Goal: Task Accomplishment & Management: Manage account settings

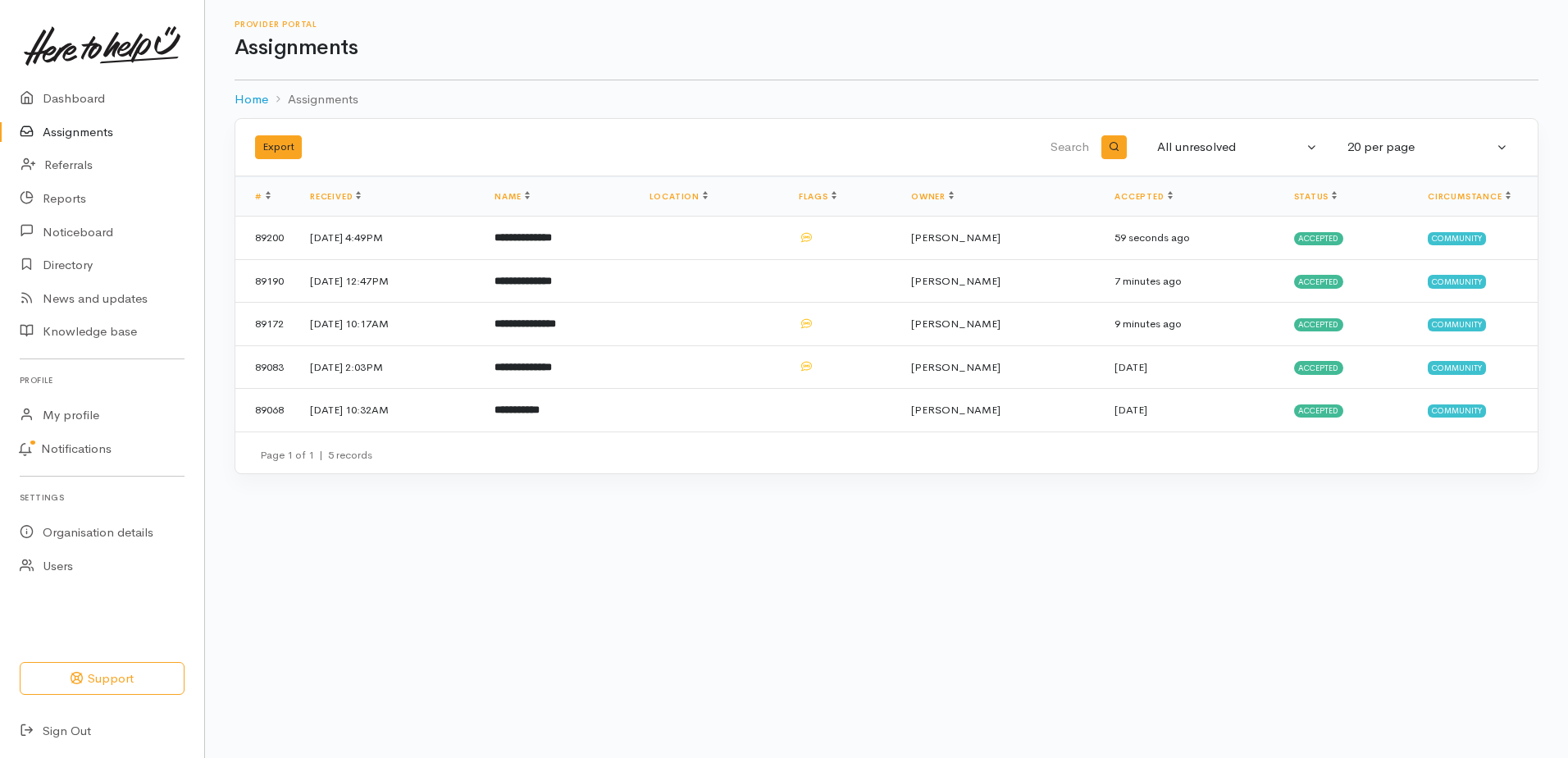
click at [80, 142] on link "Assignments" at bounding box center [102, 133] width 204 height 34
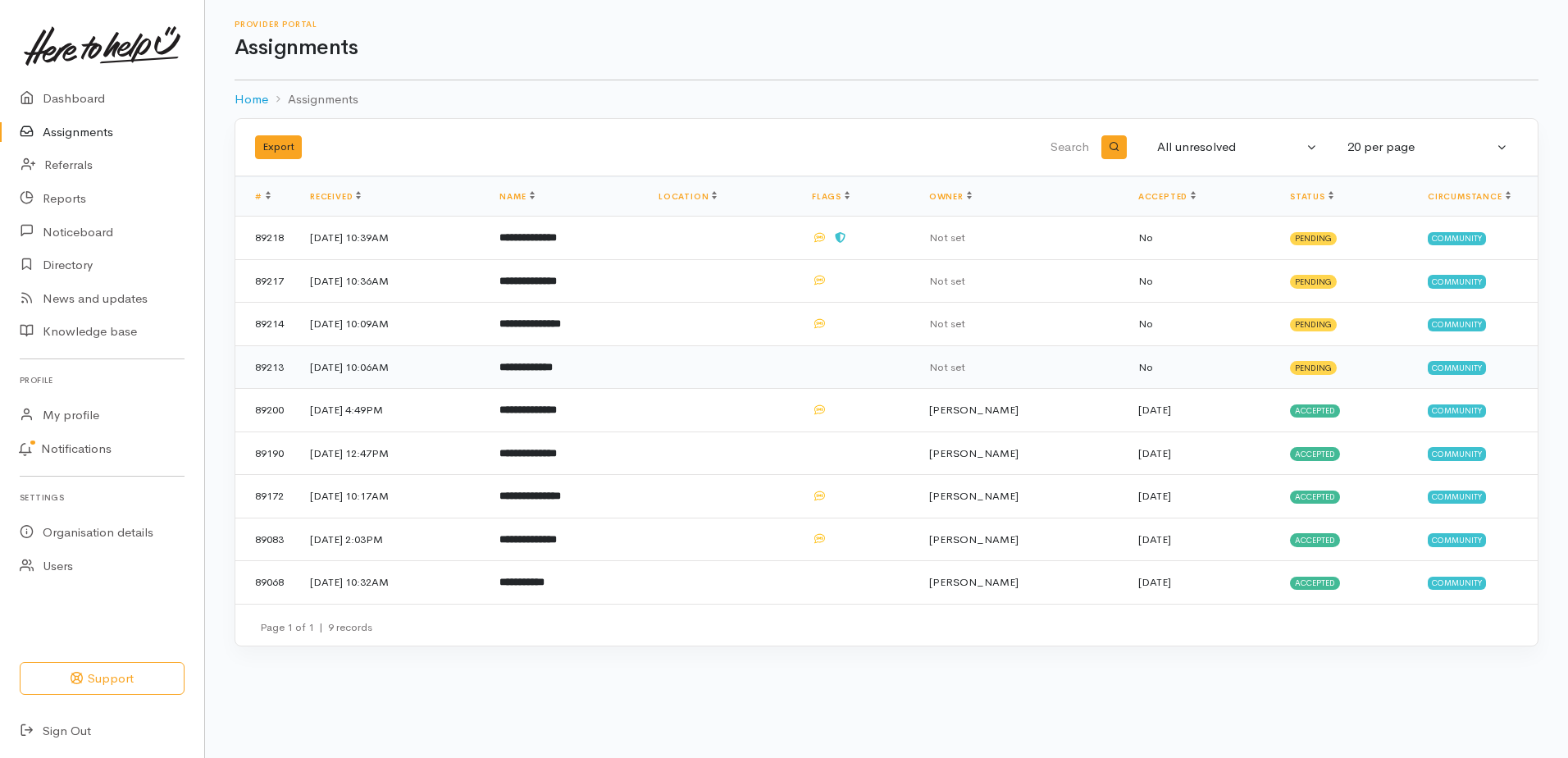
click at [553, 373] on b "**********" at bounding box center [526, 367] width 53 height 11
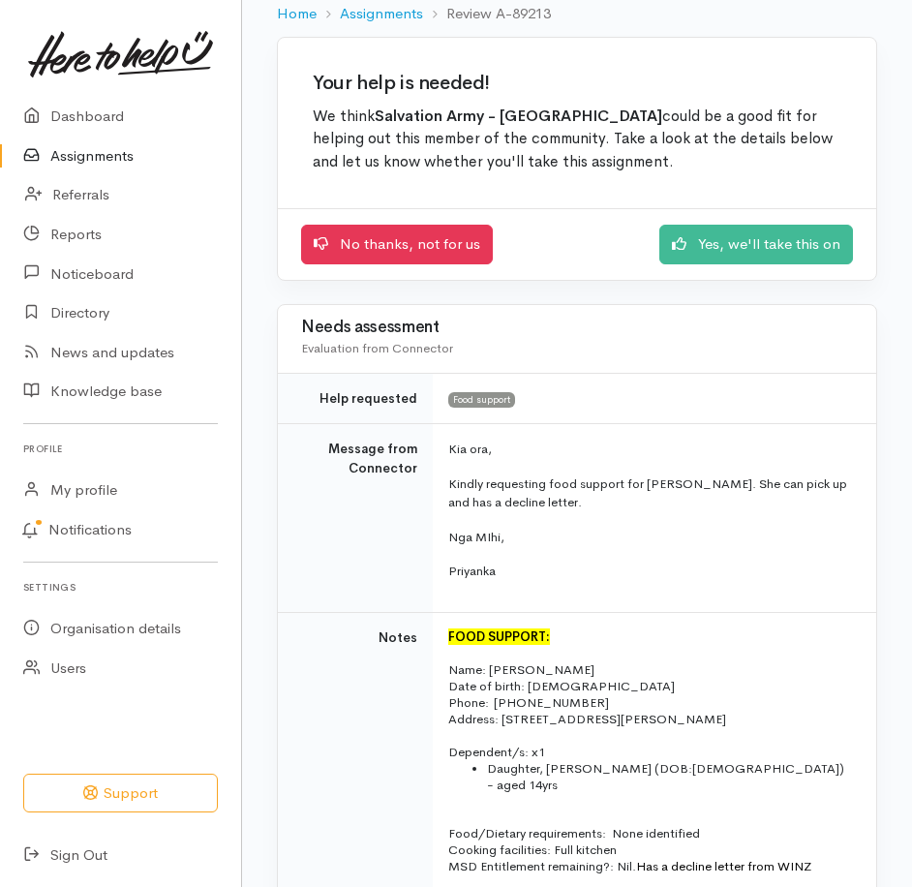
scroll to position [97, 0]
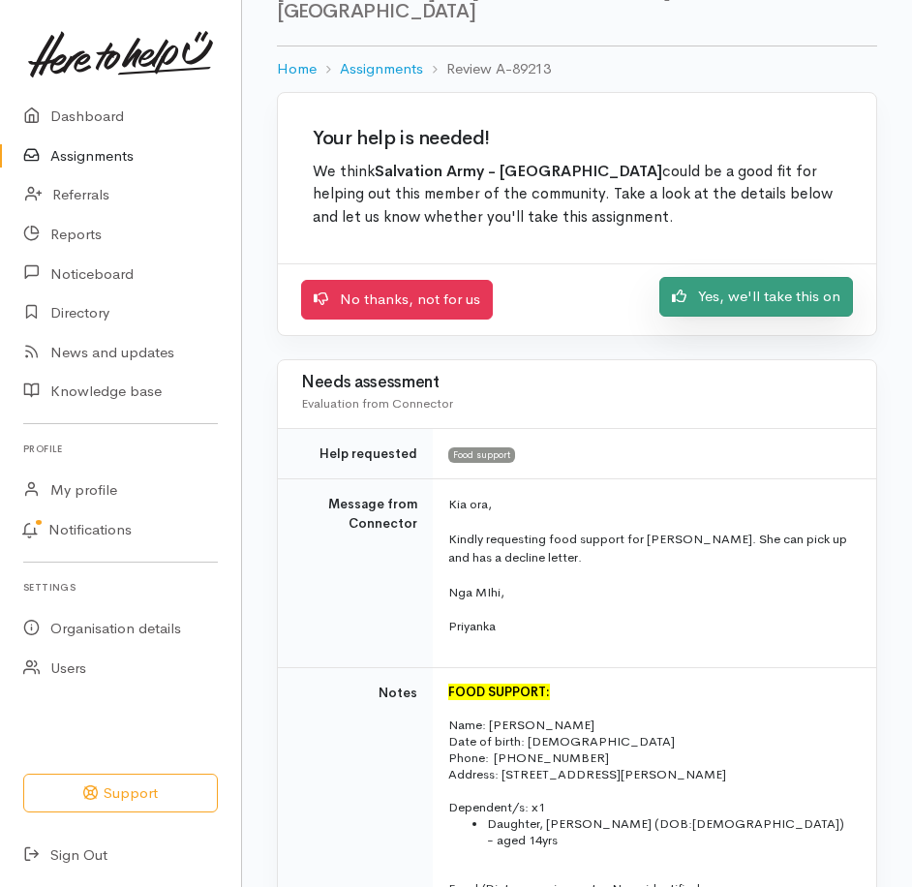
click at [723, 317] on link "Yes, we'll take this on" at bounding box center [757, 297] width 194 height 40
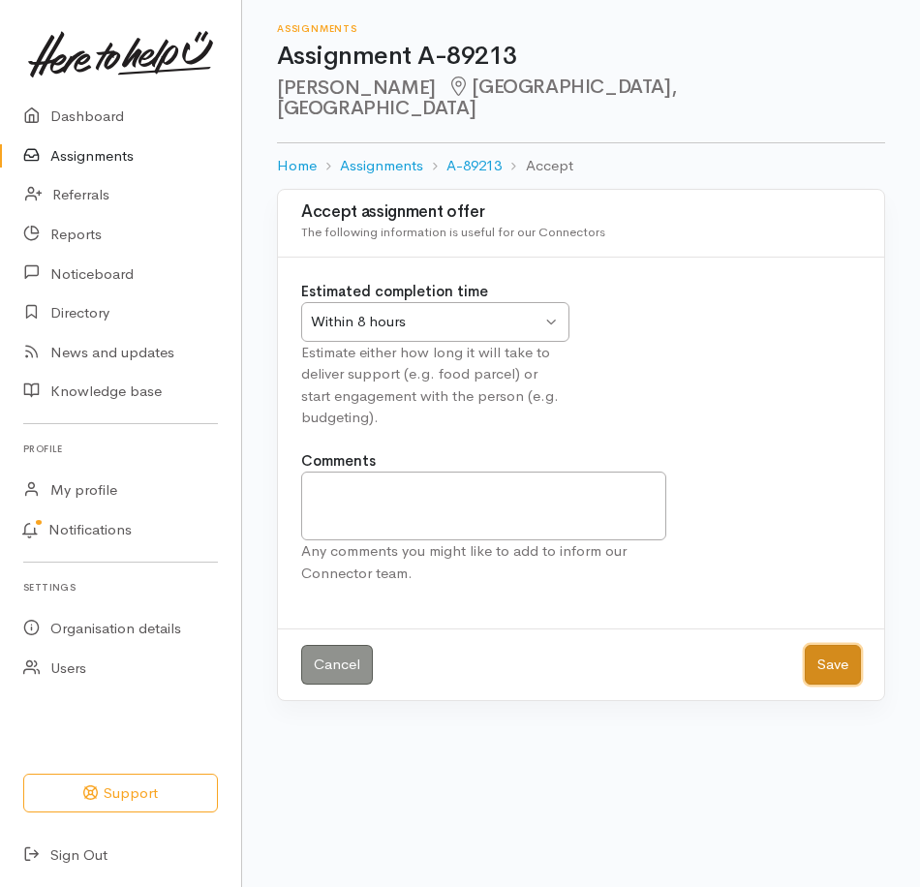
click at [823, 685] on button "Save" at bounding box center [833, 665] width 56 height 40
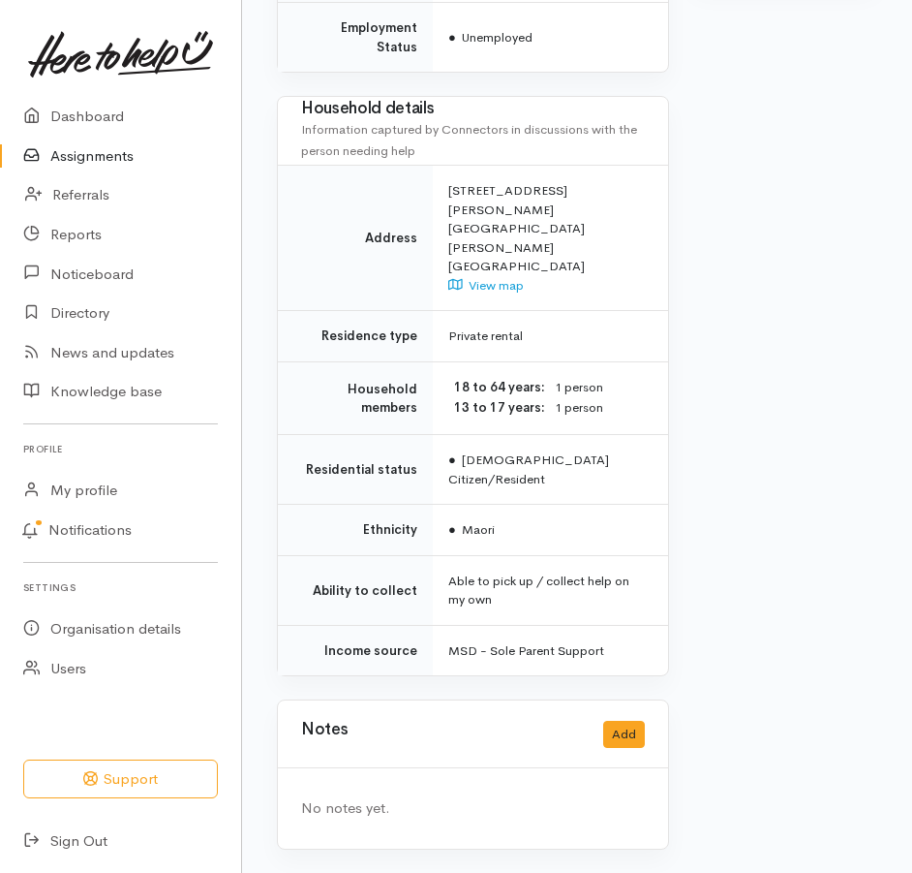
scroll to position [1544, 0]
click at [626, 722] on button "Add" at bounding box center [624, 735] width 42 height 28
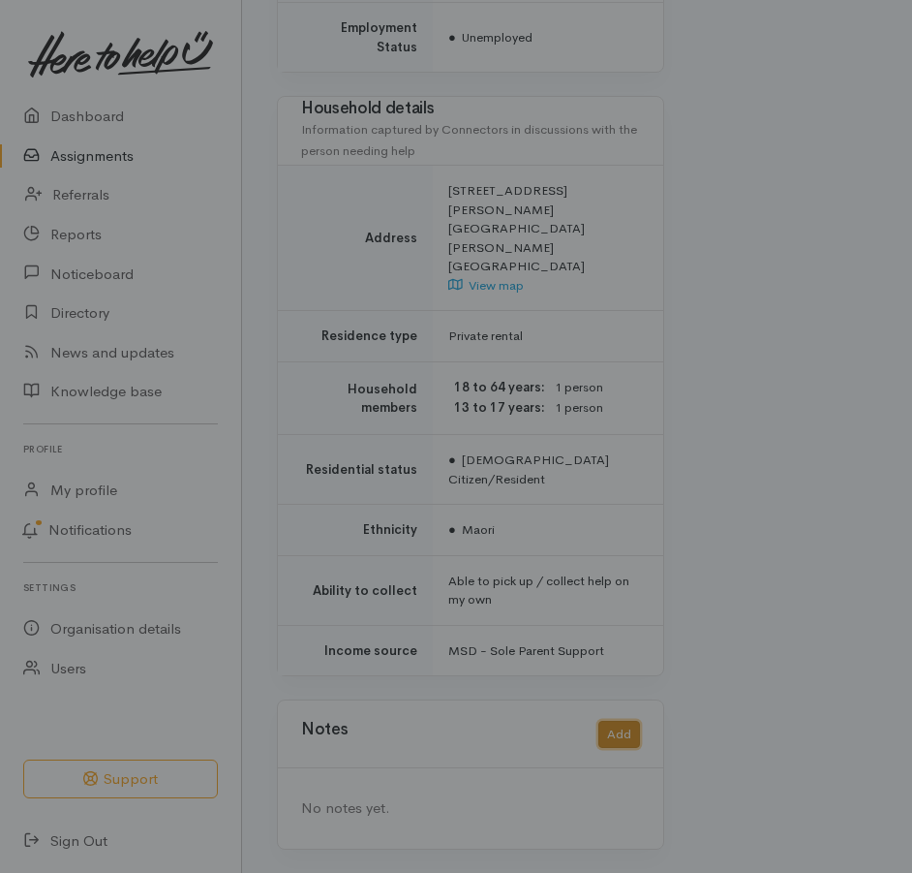
scroll to position [1529, 0]
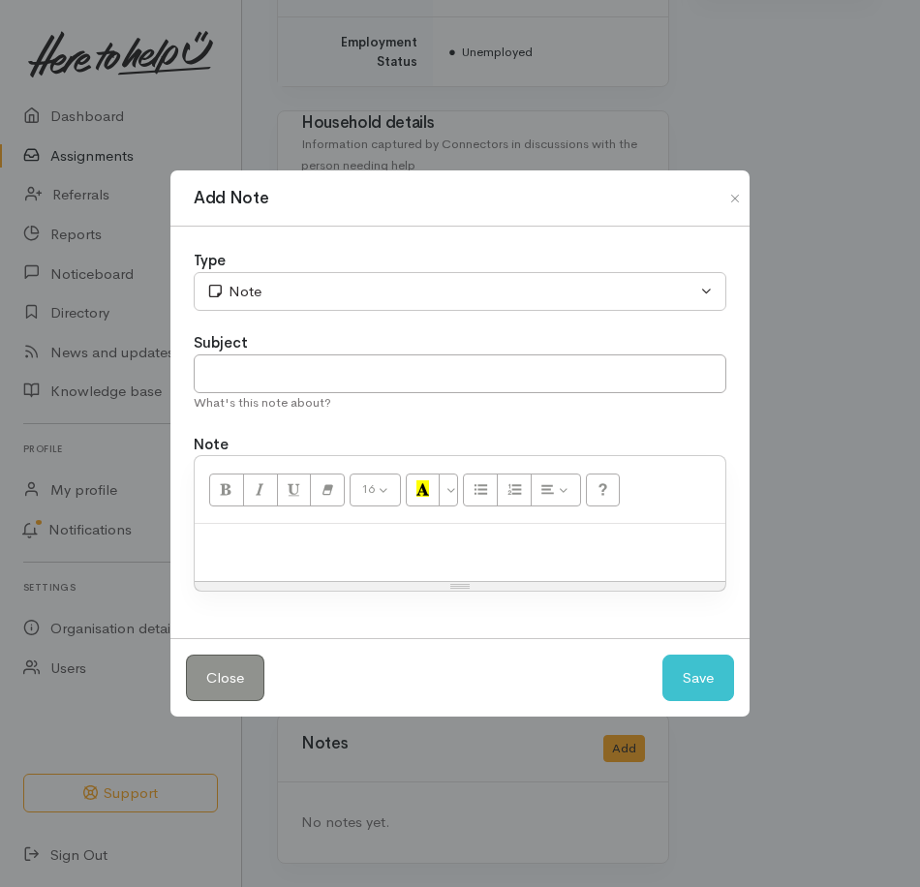
click at [279, 556] on p at bounding box center [459, 545] width 511 height 22
click at [680, 697] on button "Save" at bounding box center [698, 678] width 72 height 47
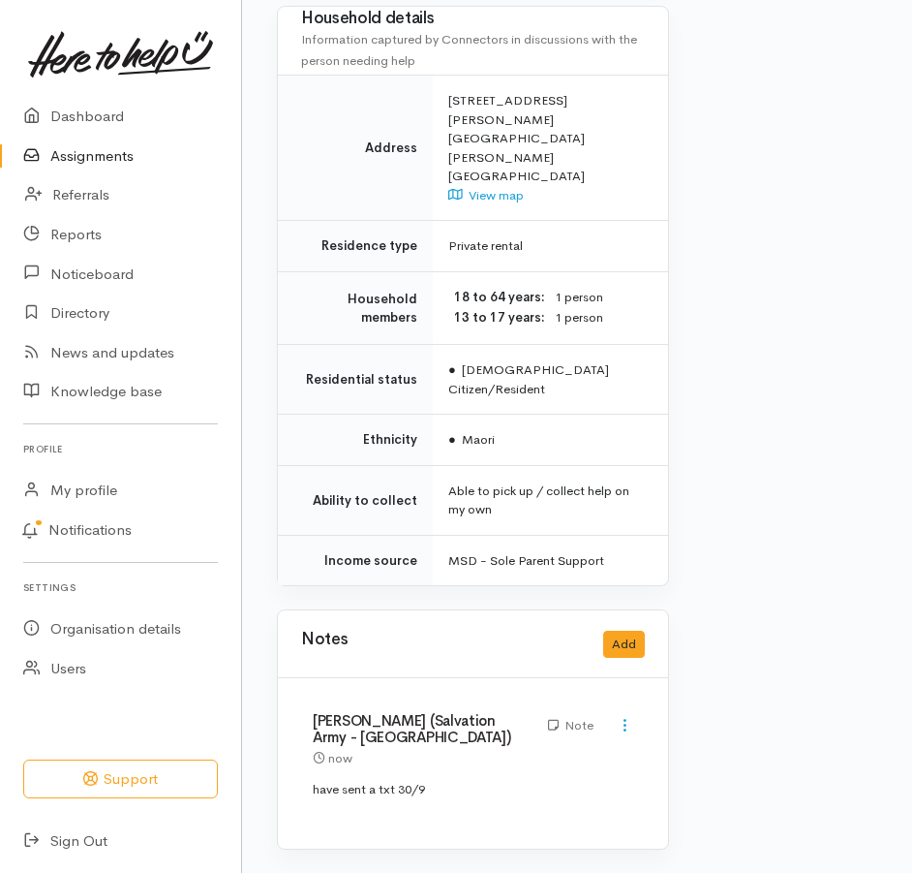
click at [105, 162] on link "Assignments" at bounding box center [120, 157] width 241 height 40
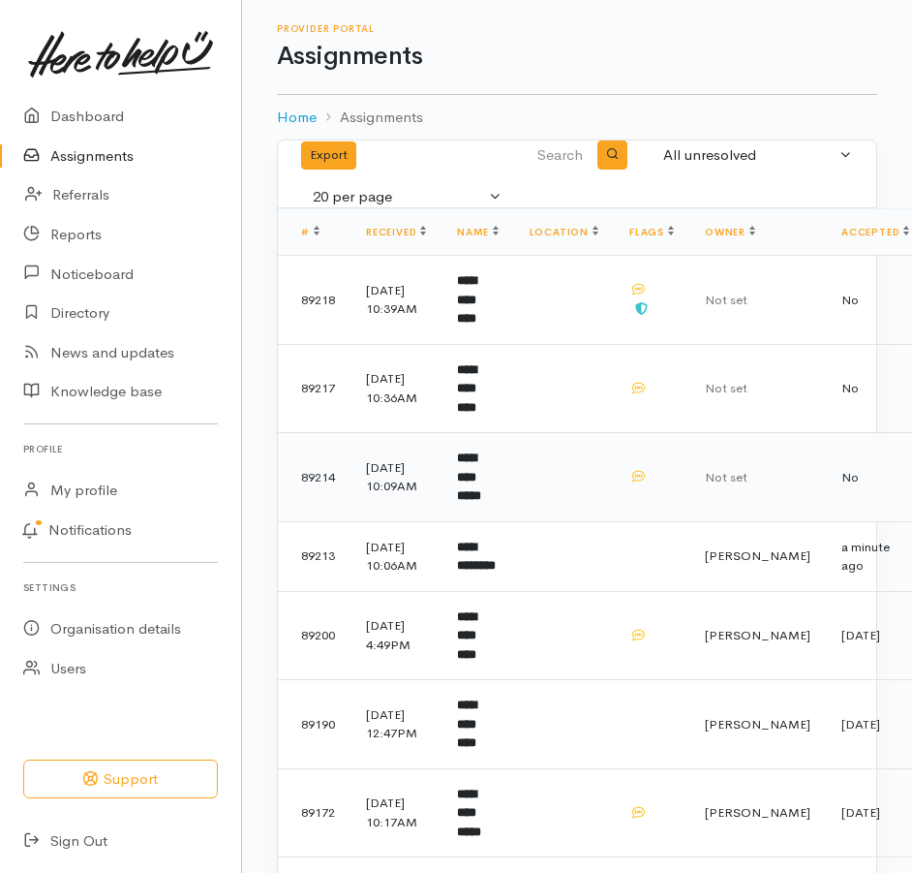
click at [481, 502] on b "**********" at bounding box center [469, 476] width 24 height 50
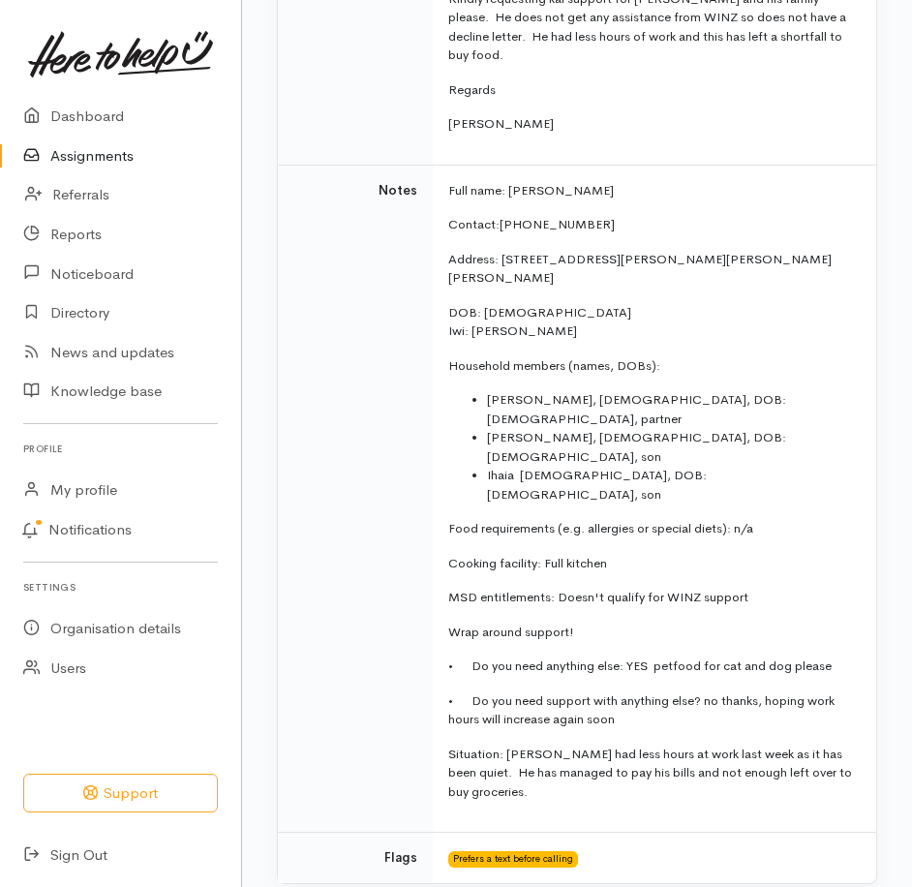
scroll to position [581, 0]
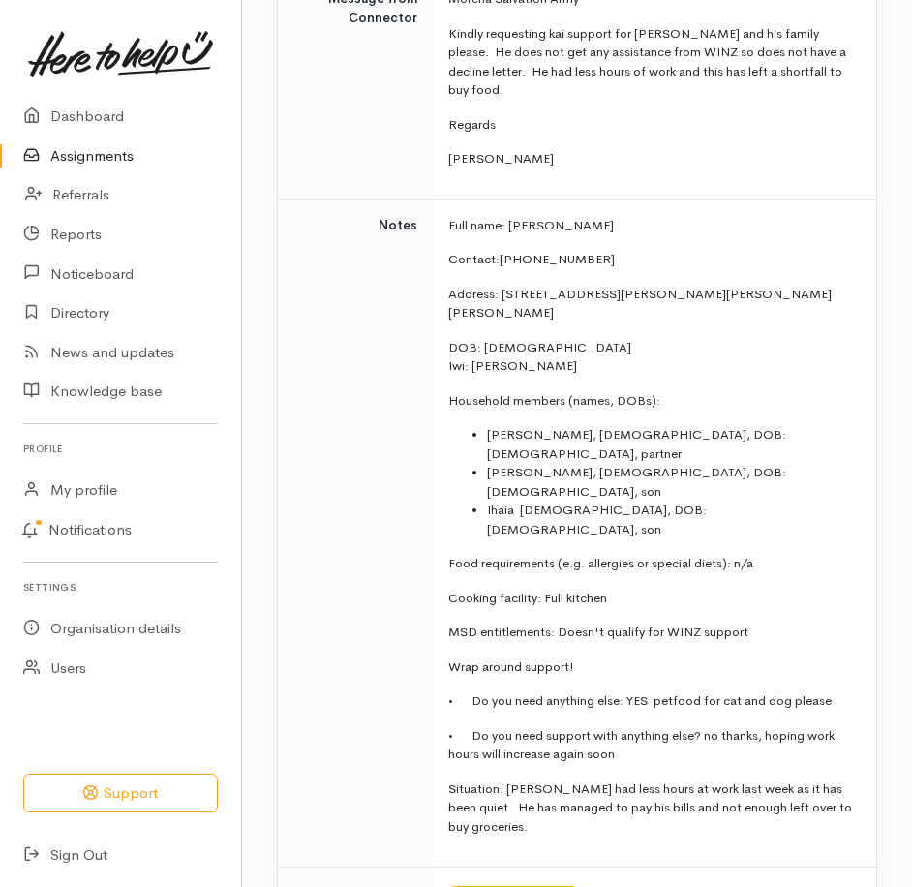
click at [65, 168] on link "Assignments" at bounding box center [120, 157] width 241 height 40
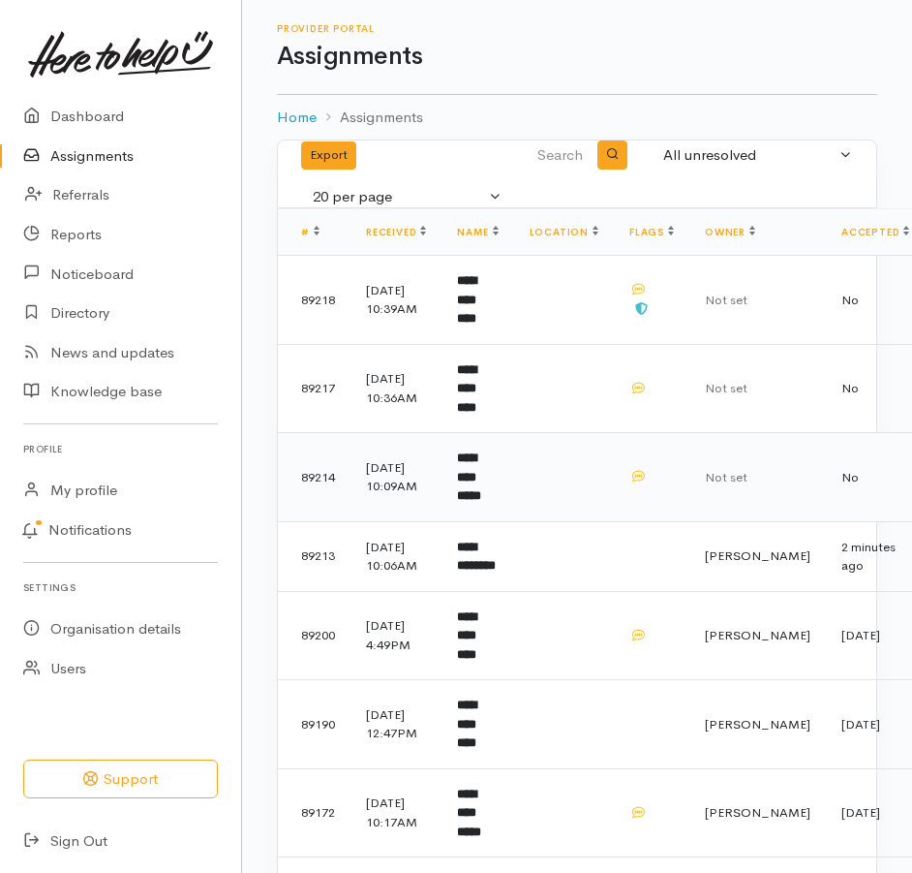
click at [481, 502] on b "**********" at bounding box center [469, 476] width 24 height 50
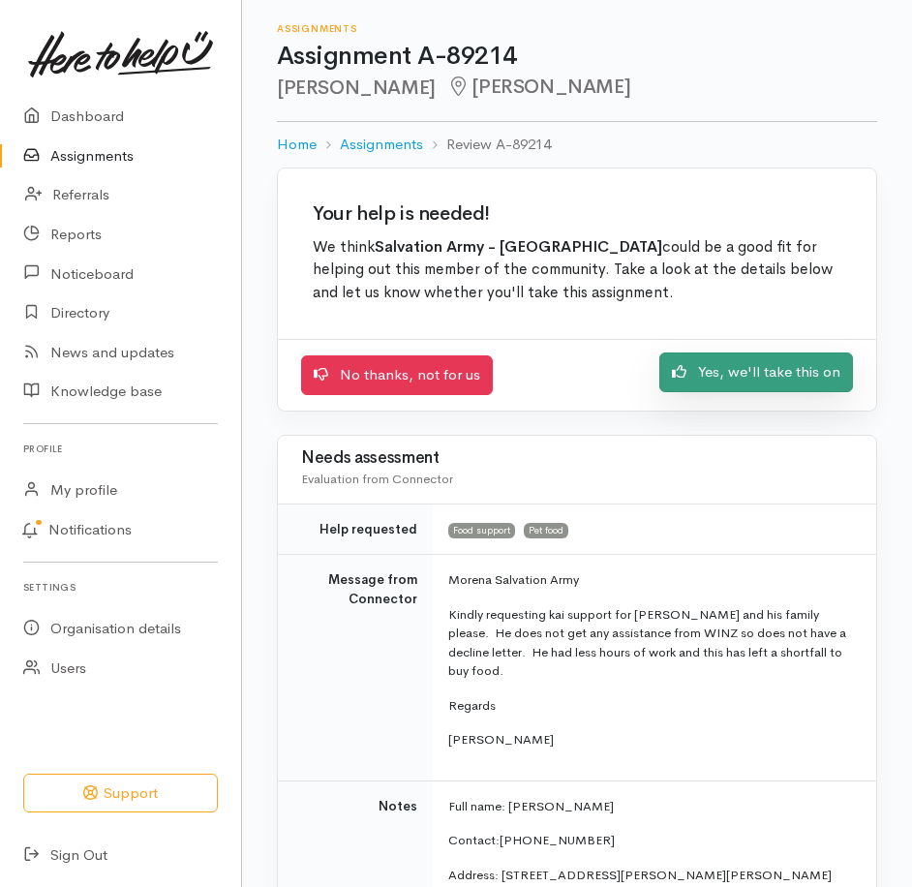
click at [688, 392] on link "Yes, we'll take this on" at bounding box center [757, 373] width 194 height 40
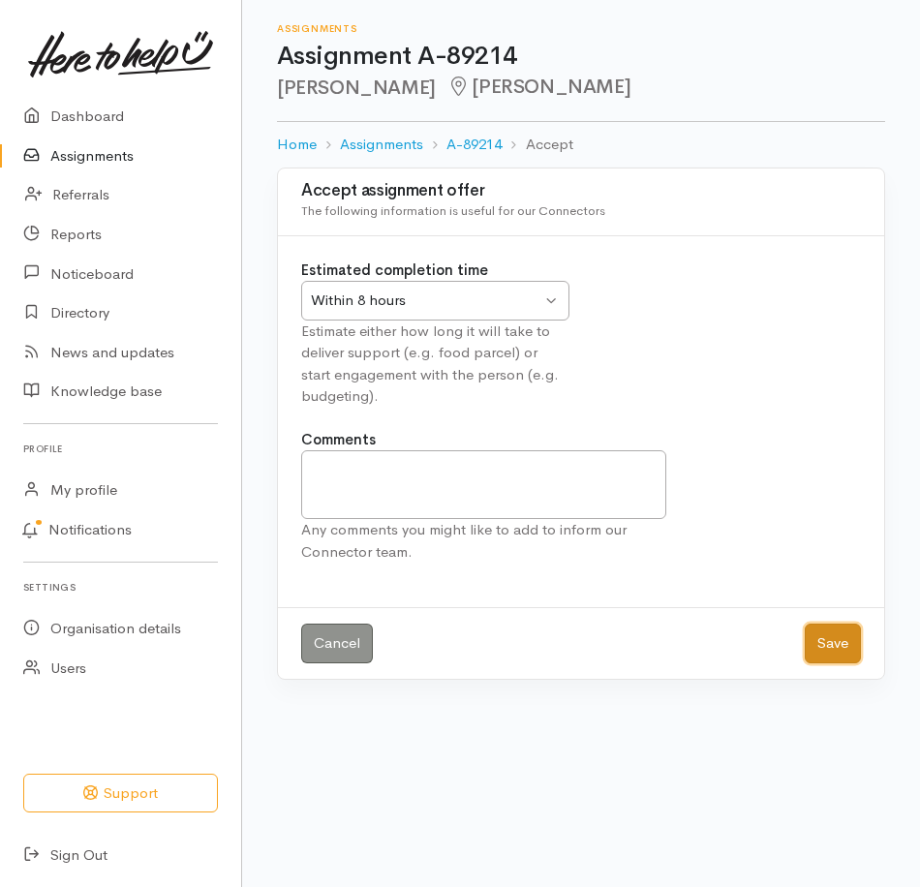
click at [828, 663] on button "Save" at bounding box center [833, 644] width 56 height 40
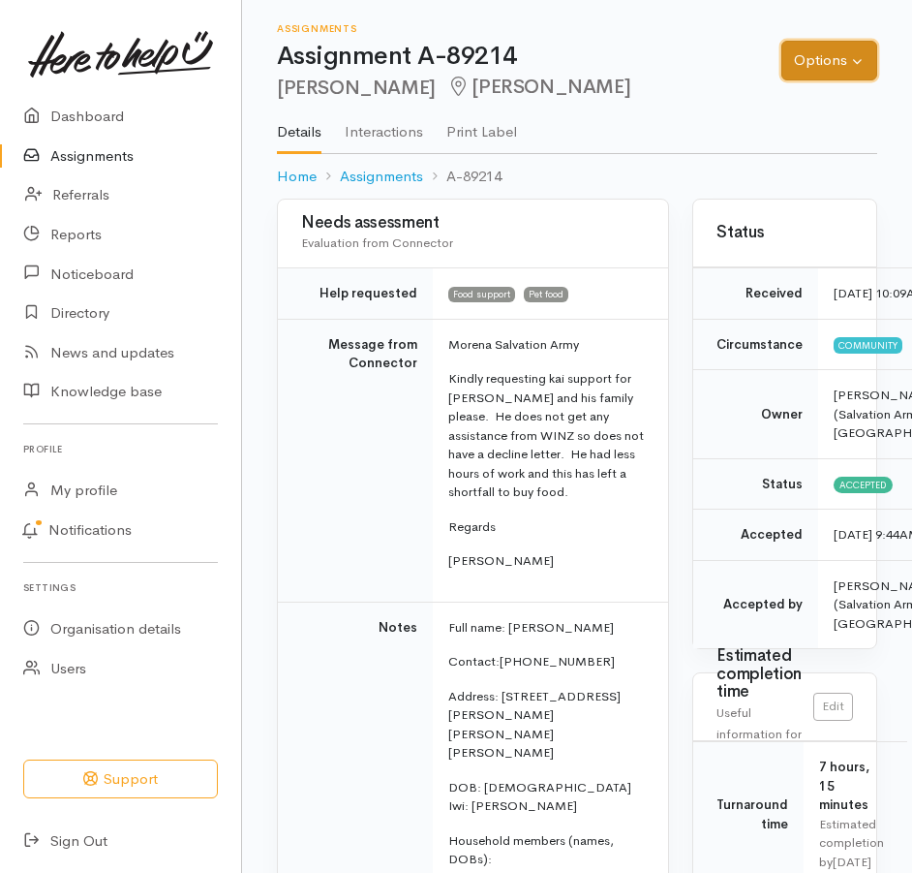
click at [793, 77] on button "Options" at bounding box center [830, 61] width 96 height 40
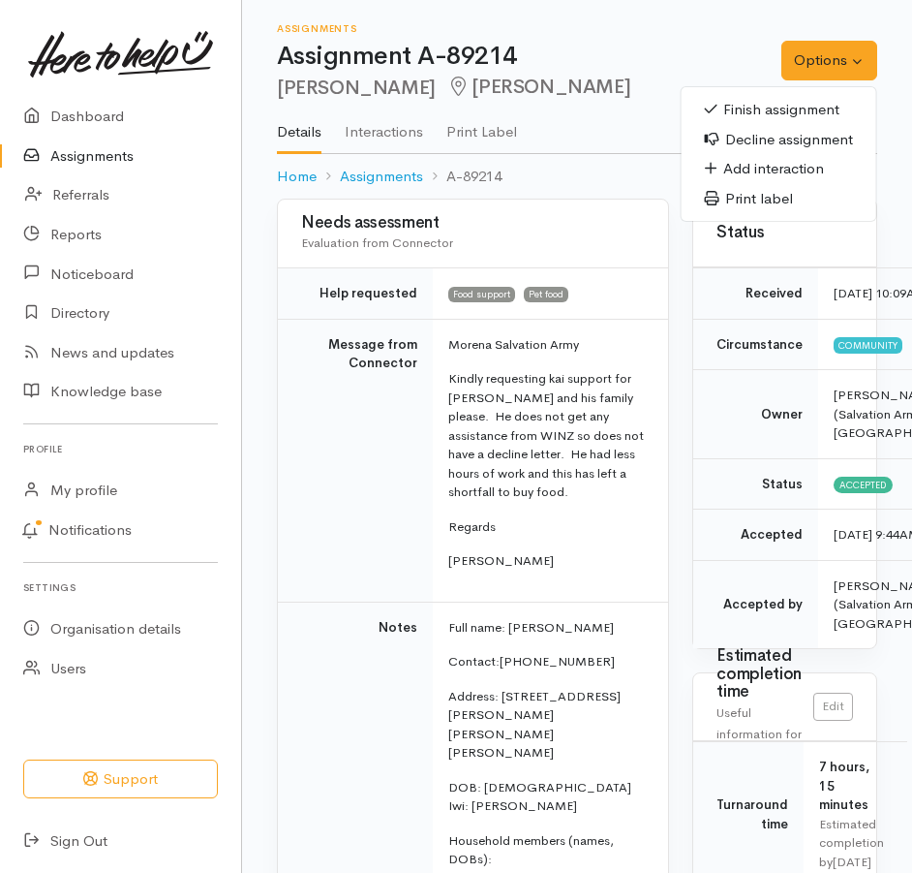
click at [753, 125] on link "Finish assignment" at bounding box center [779, 110] width 195 height 30
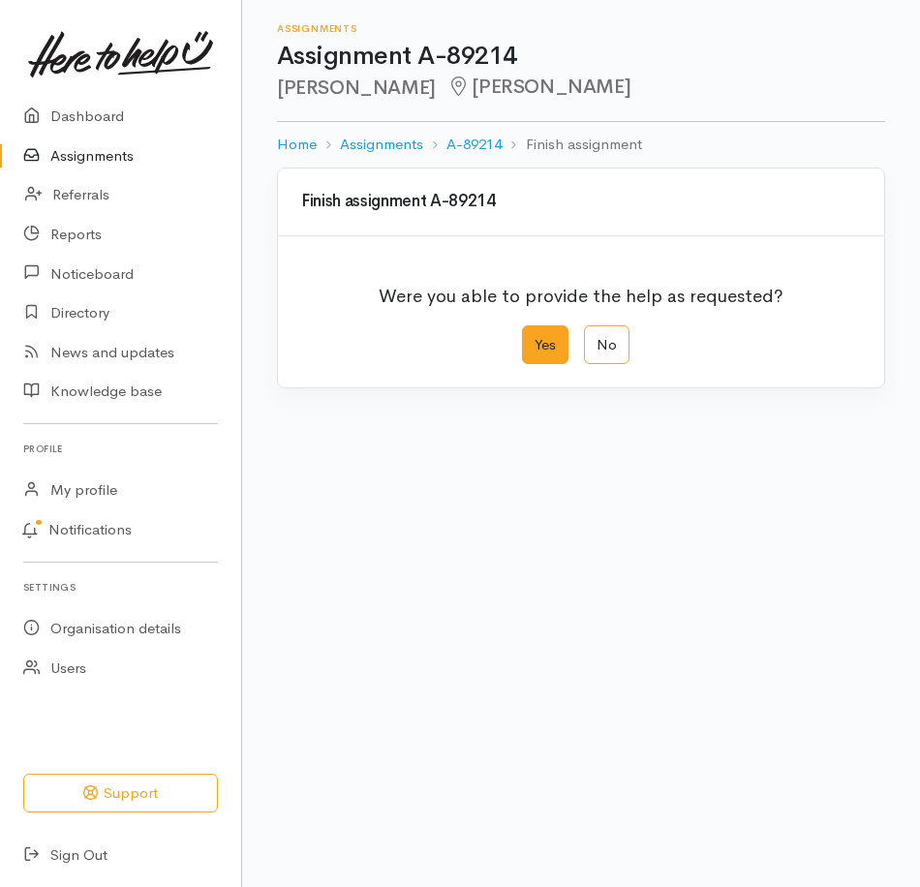
click at [529, 365] on label "Yes" at bounding box center [545, 345] width 46 height 40
click at [529, 338] on input "Yes" at bounding box center [528, 331] width 13 height 13
radio input "true"
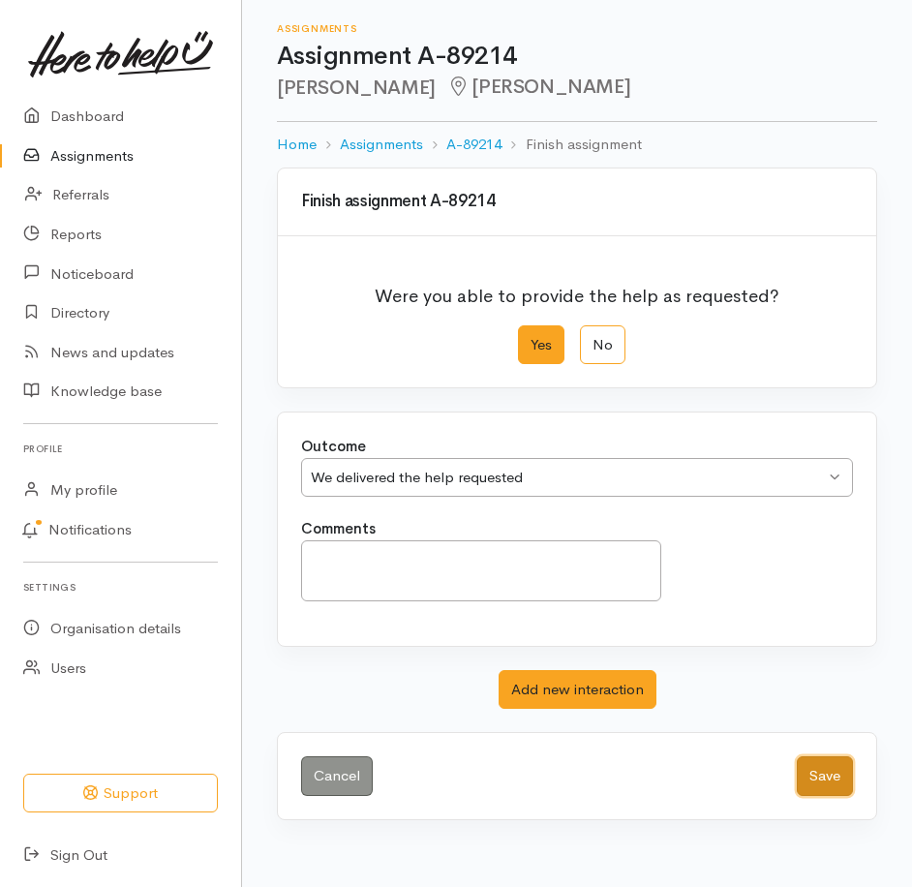
click at [810, 796] on button "Save" at bounding box center [825, 776] width 56 height 40
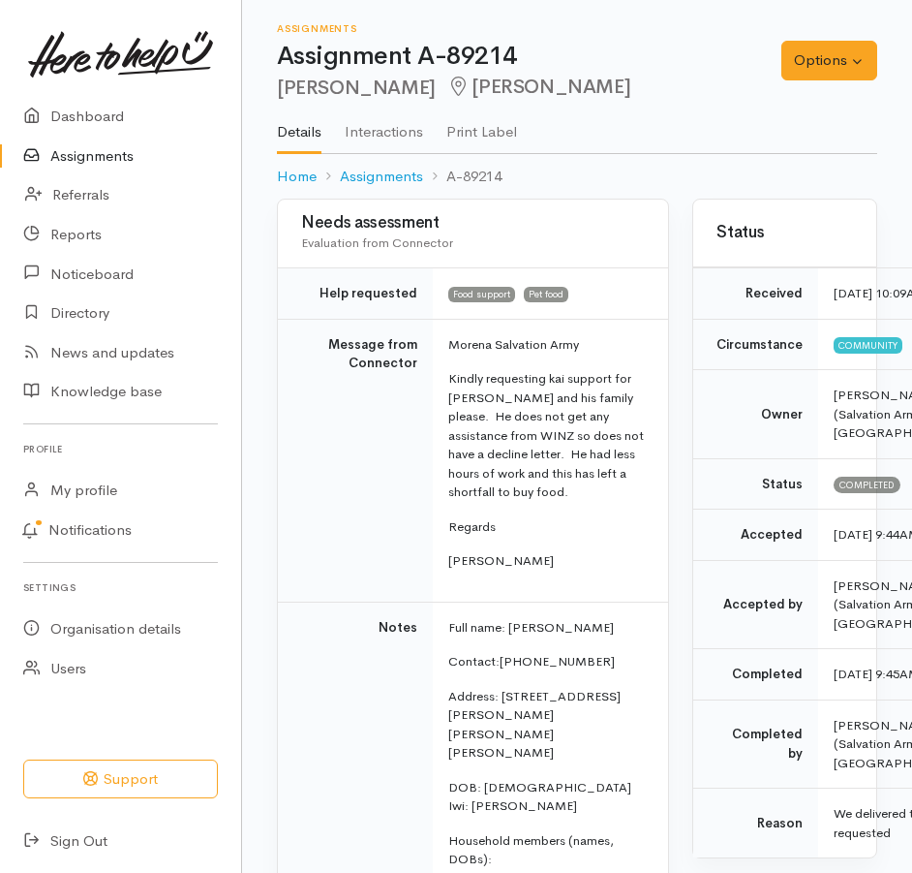
click at [85, 173] on link "Assignments" at bounding box center [120, 157] width 241 height 40
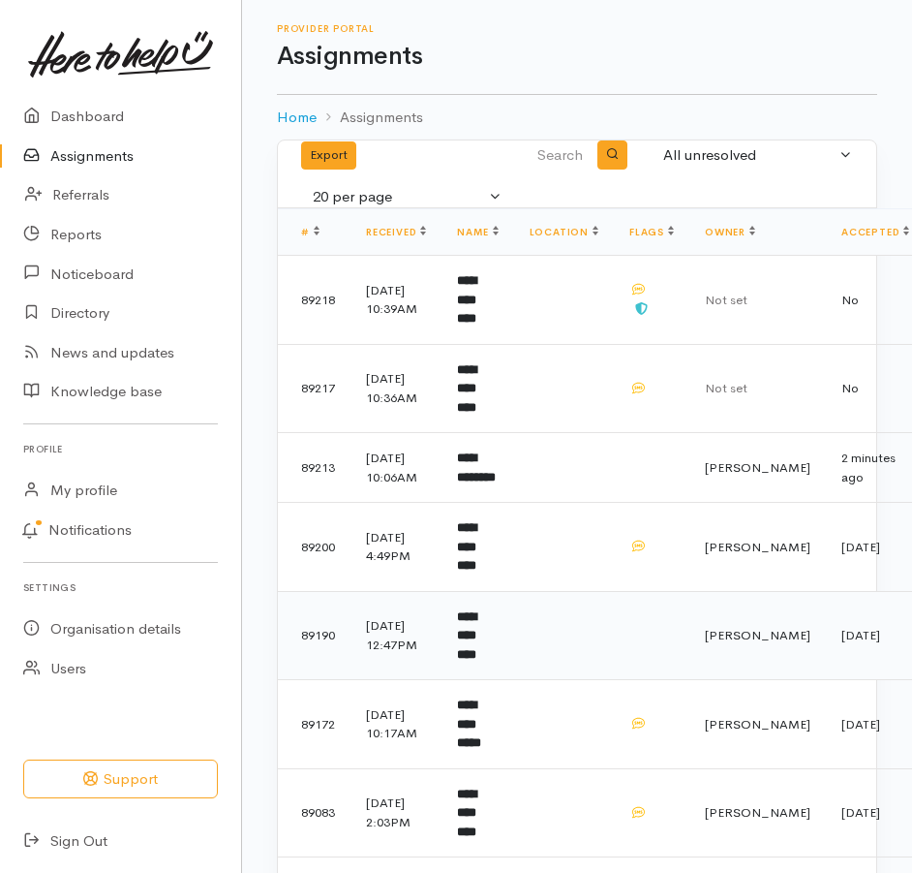
click at [476, 661] on b "**********" at bounding box center [466, 635] width 19 height 50
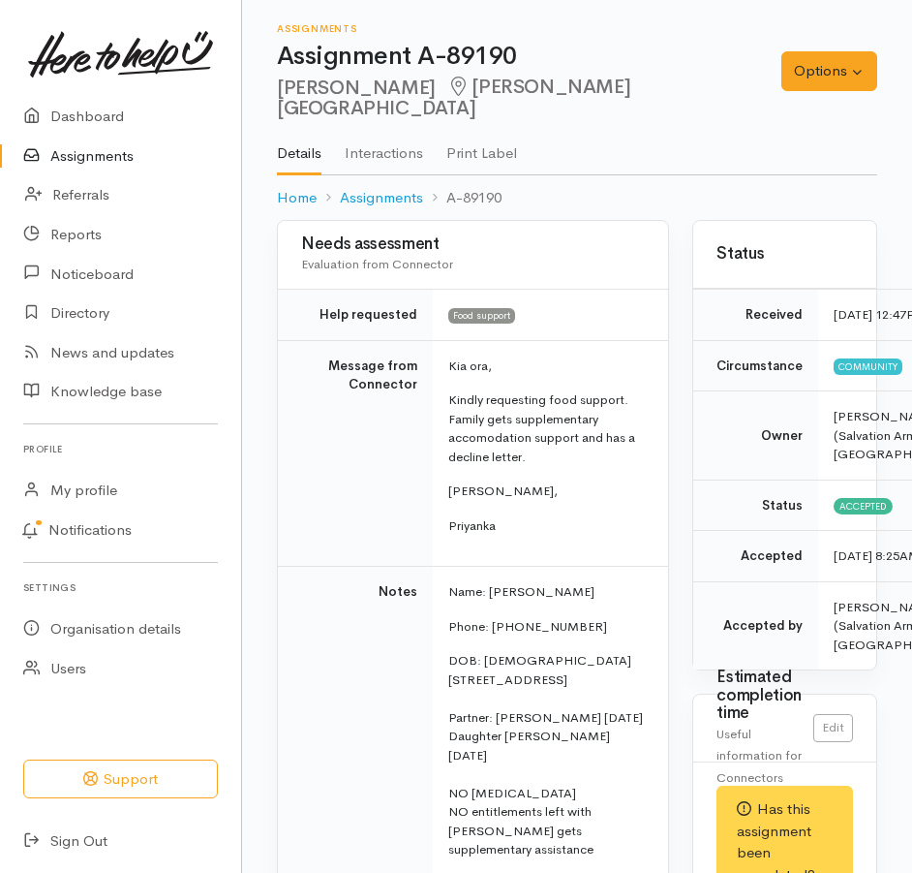
click at [138, 168] on link "Assignments" at bounding box center [120, 157] width 241 height 40
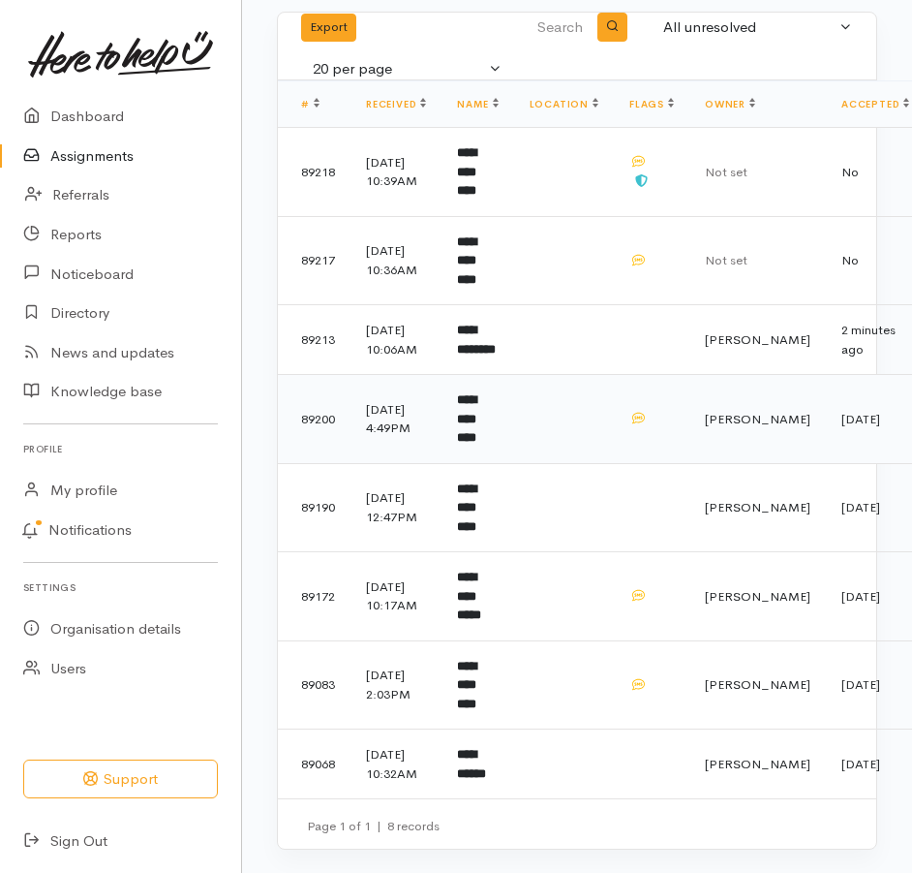
scroll to position [188, 0]
click at [503, 237] on td "**********" at bounding box center [478, 260] width 72 height 89
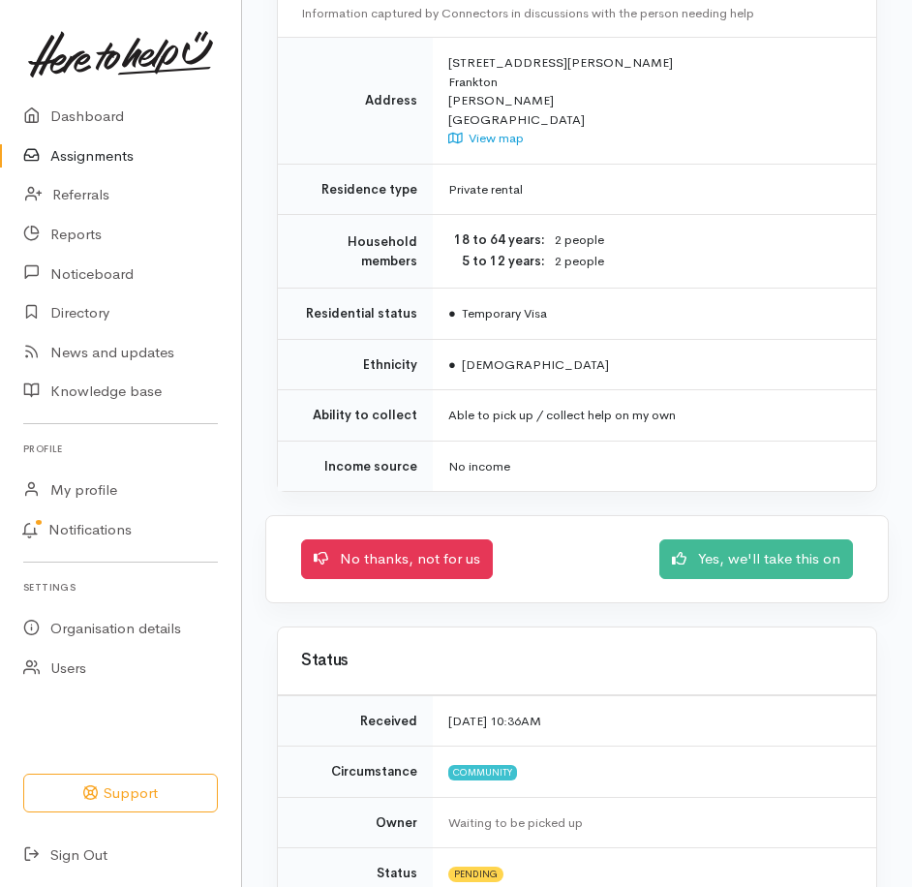
scroll to position [1921, 0]
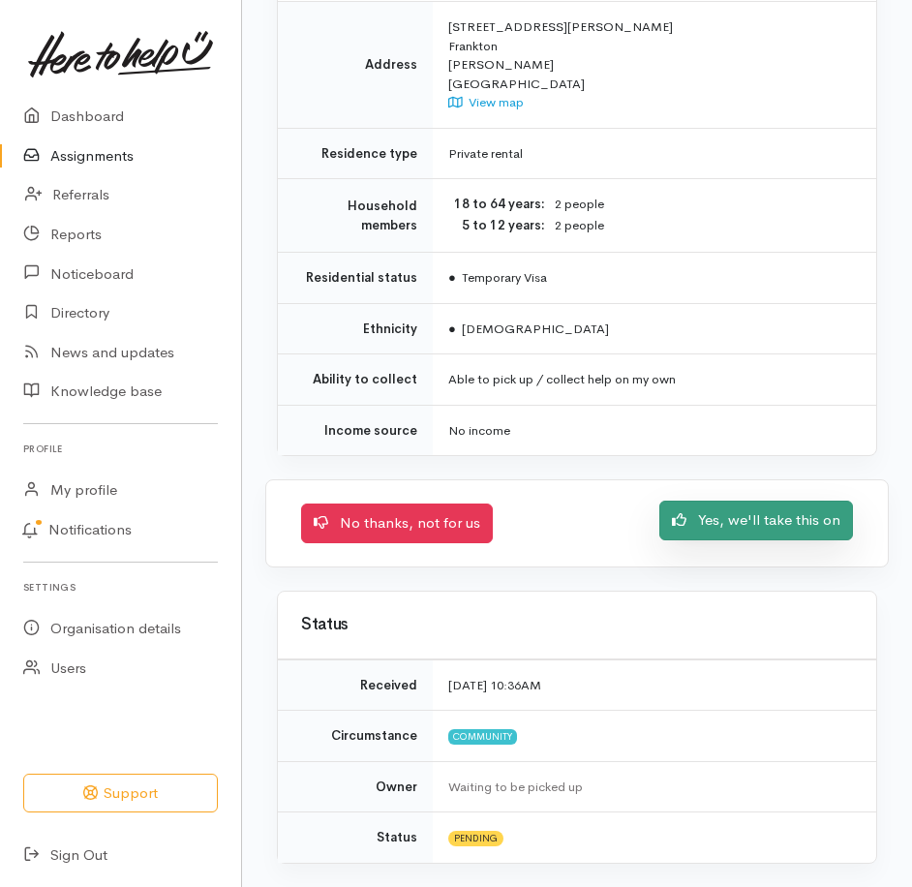
click at [700, 501] on link "Yes, we'll take this on" at bounding box center [757, 521] width 194 height 40
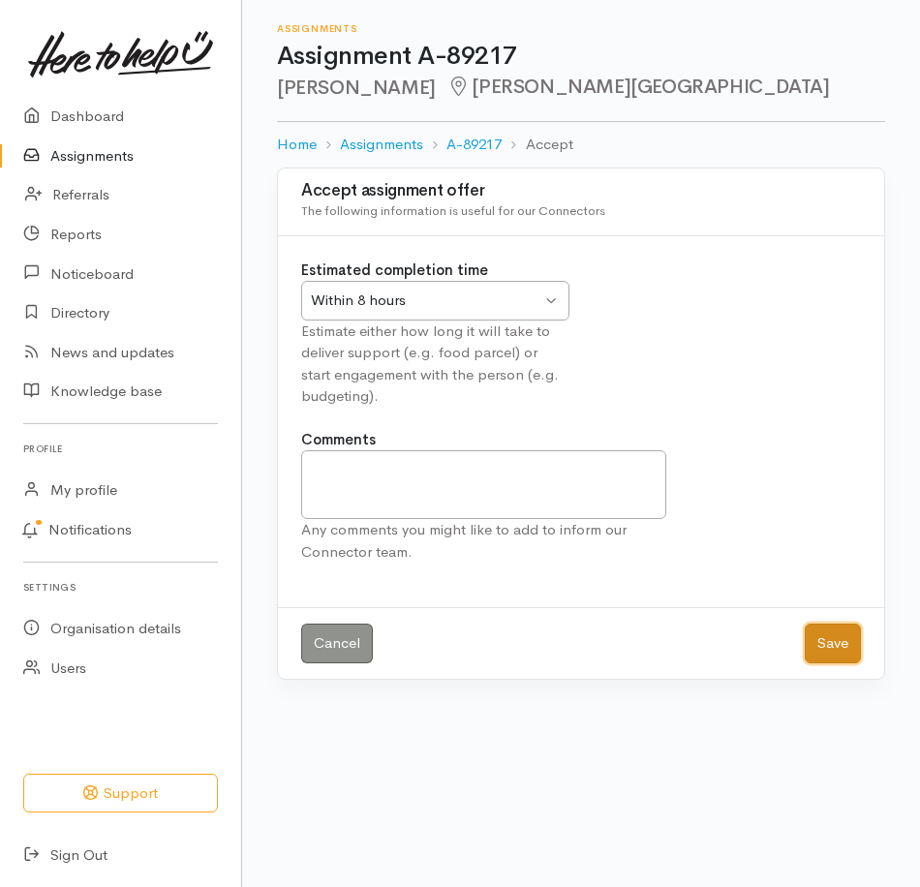
click at [805, 663] on button "Save" at bounding box center [833, 644] width 56 height 40
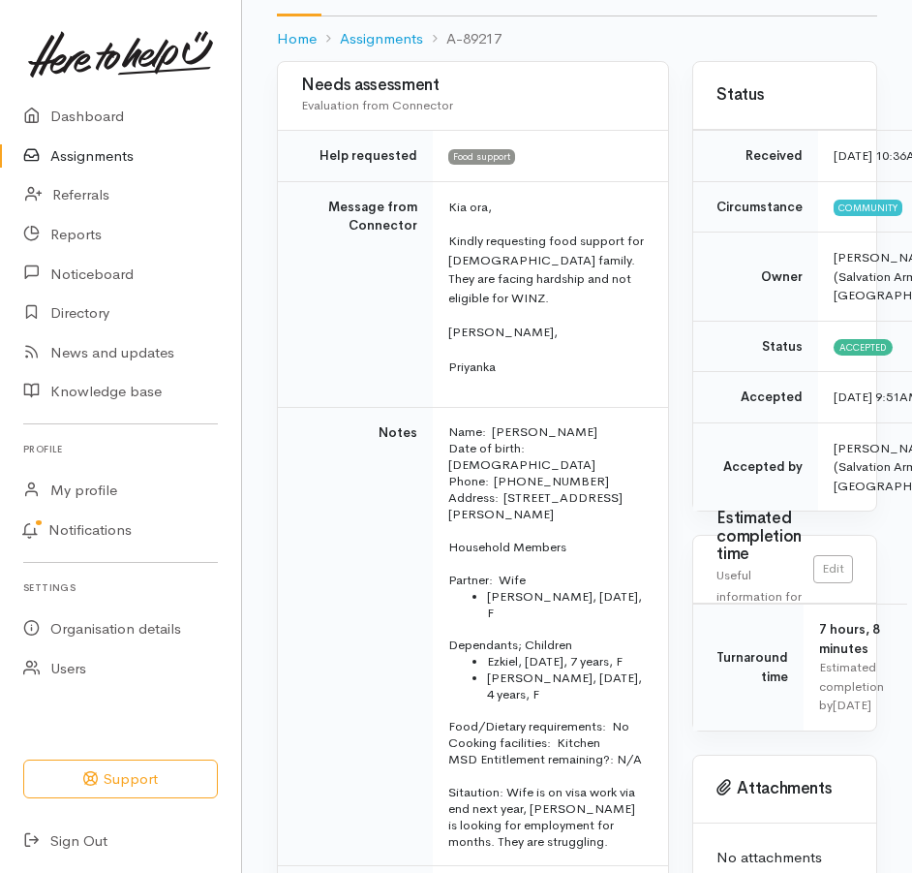
scroll to position [194, 0]
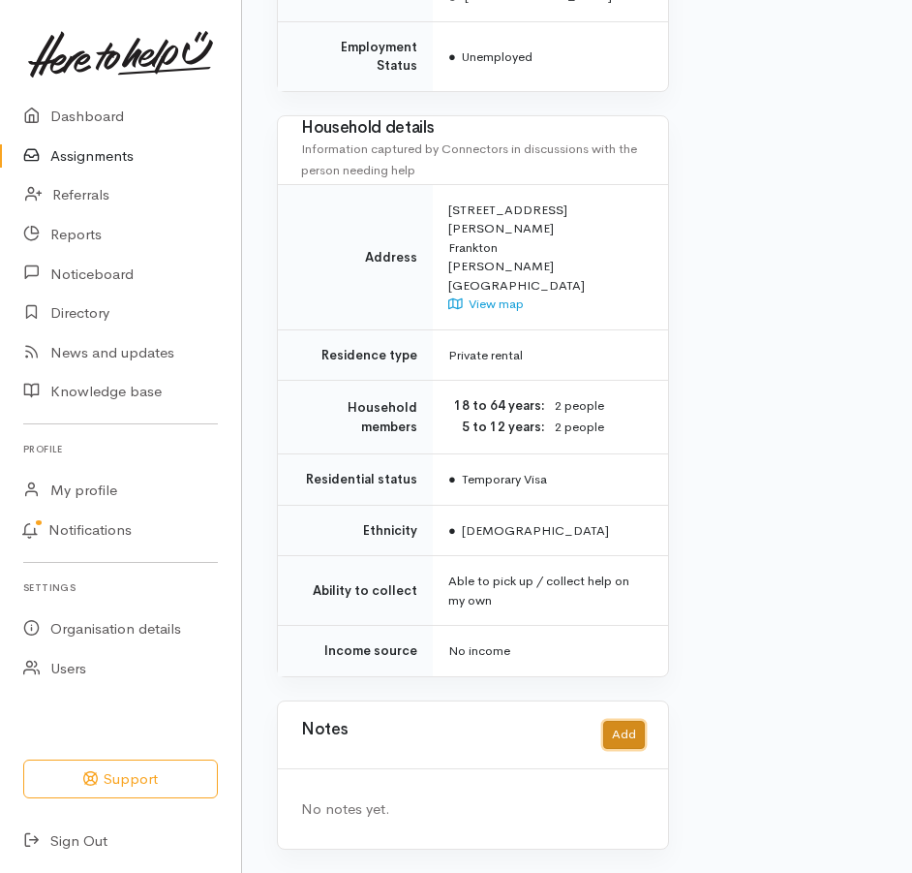
click at [621, 721] on button "Add" at bounding box center [624, 735] width 42 height 28
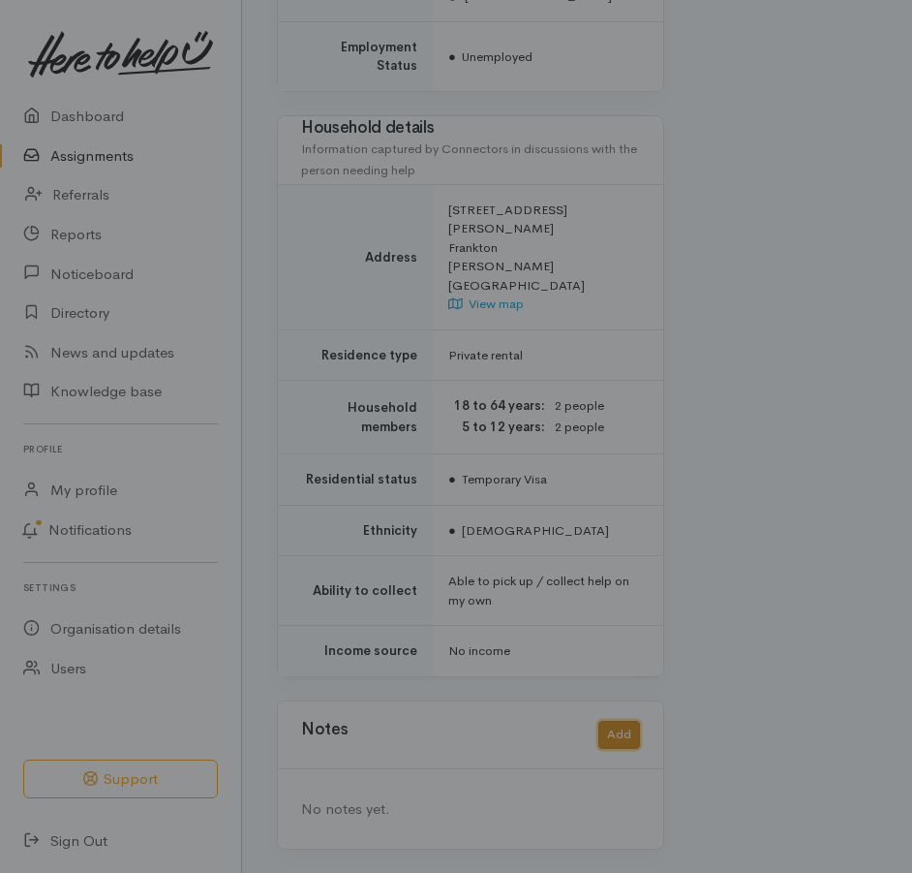
scroll to position [1670, 0]
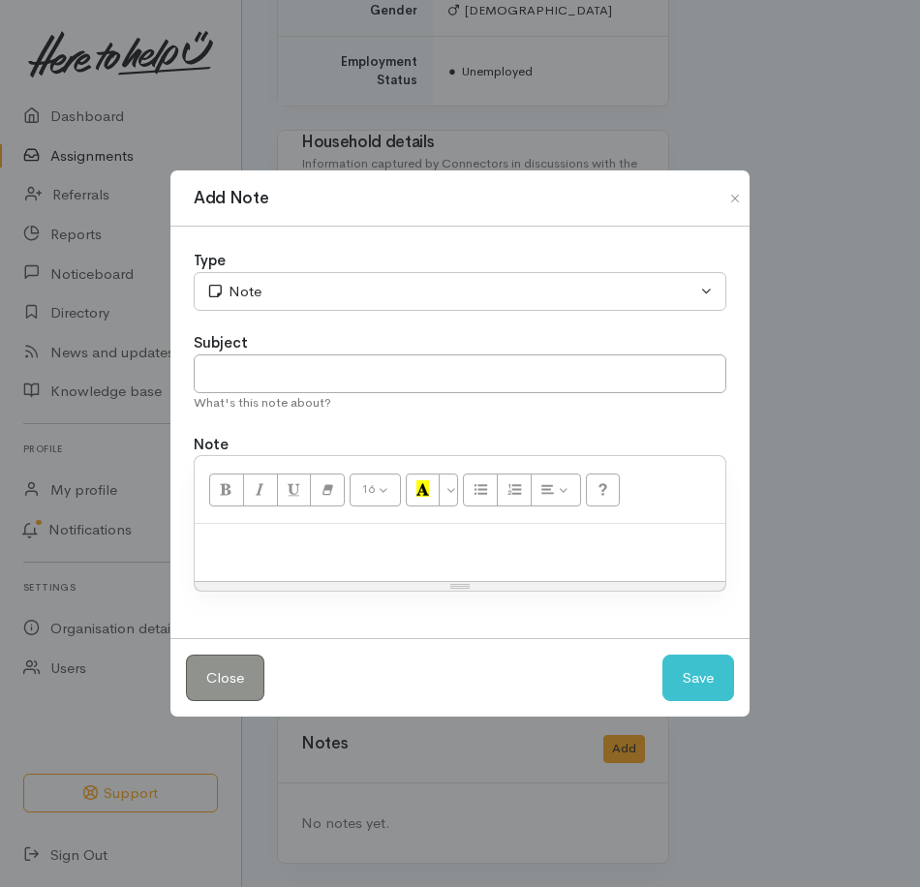
click at [234, 573] on div at bounding box center [460, 552] width 531 height 57
click at [690, 688] on button "Save" at bounding box center [698, 678] width 72 height 47
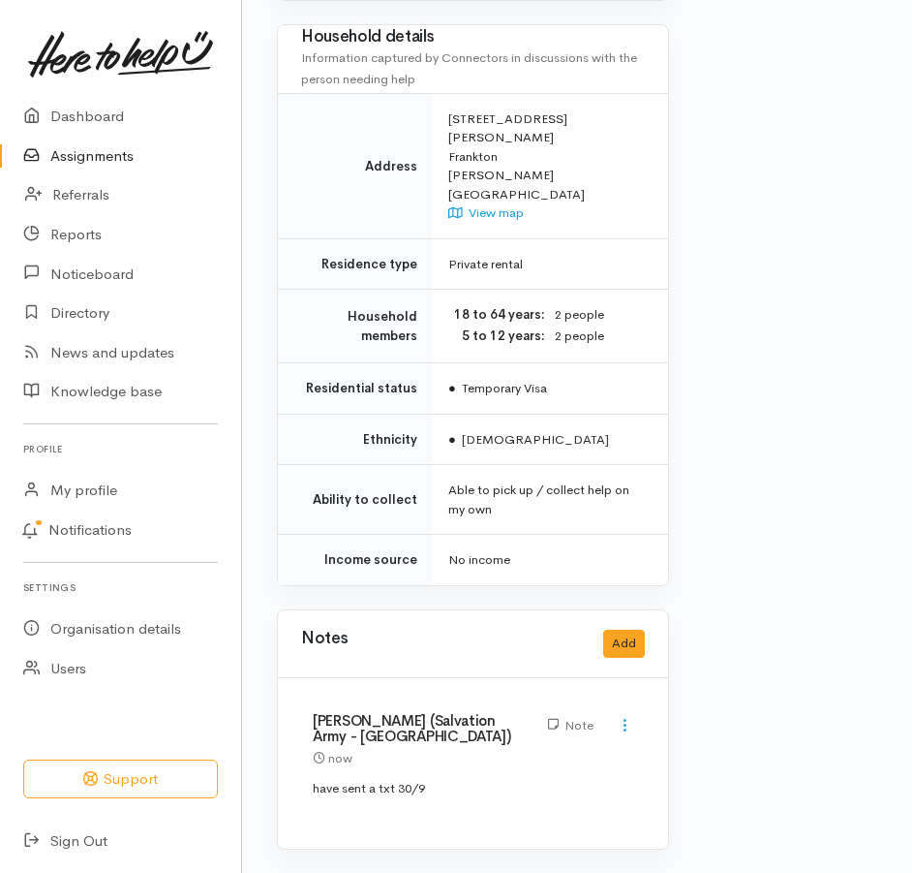
click at [104, 166] on link "Assignments" at bounding box center [120, 157] width 241 height 40
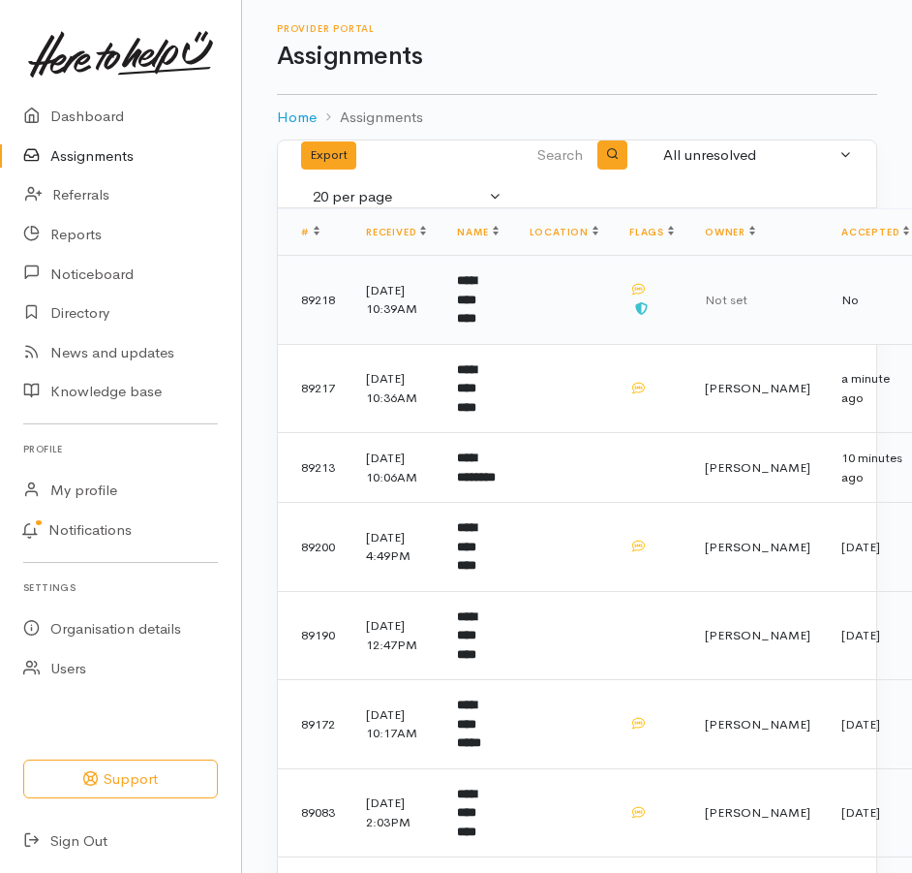
click at [476, 323] on b "**********" at bounding box center [466, 299] width 19 height 50
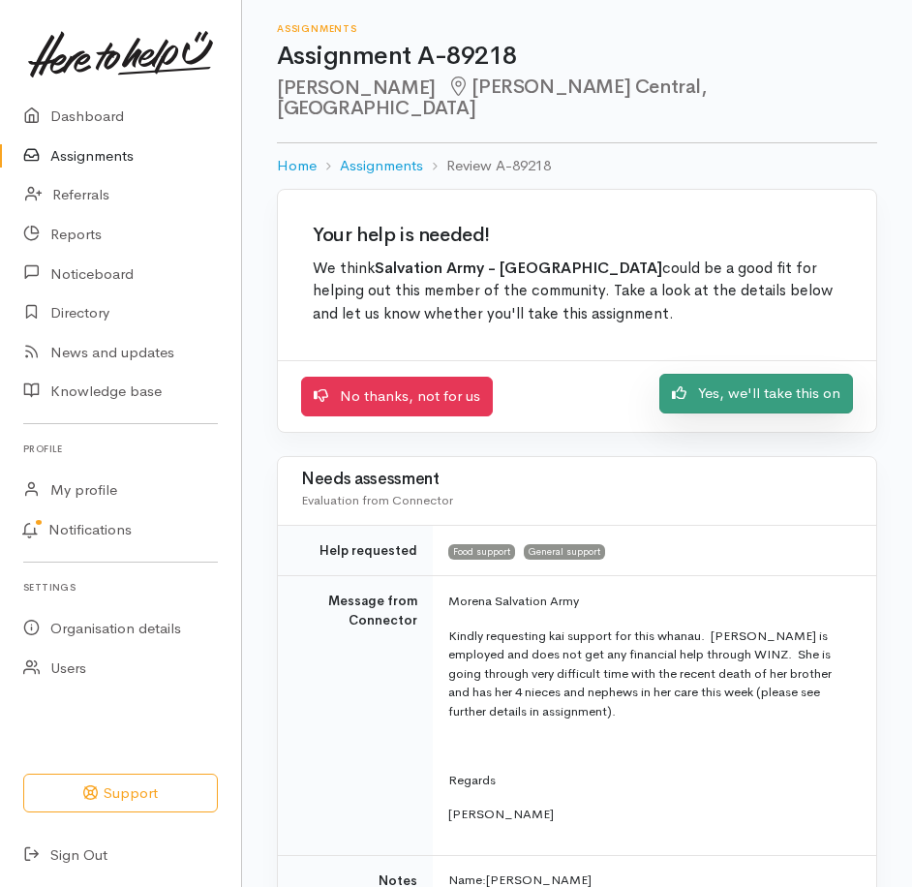
click at [683, 414] on link "Yes, we'll take this on" at bounding box center [757, 394] width 194 height 40
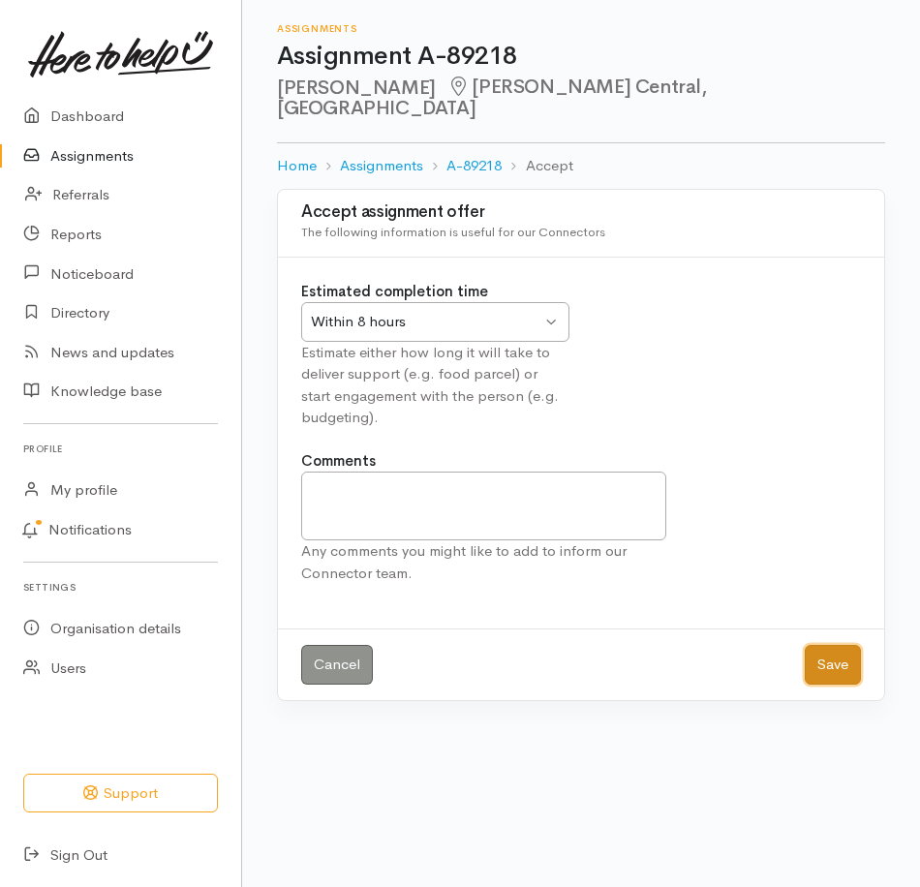
click at [823, 685] on button "Save" at bounding box center [833, 665] width 56 height 40
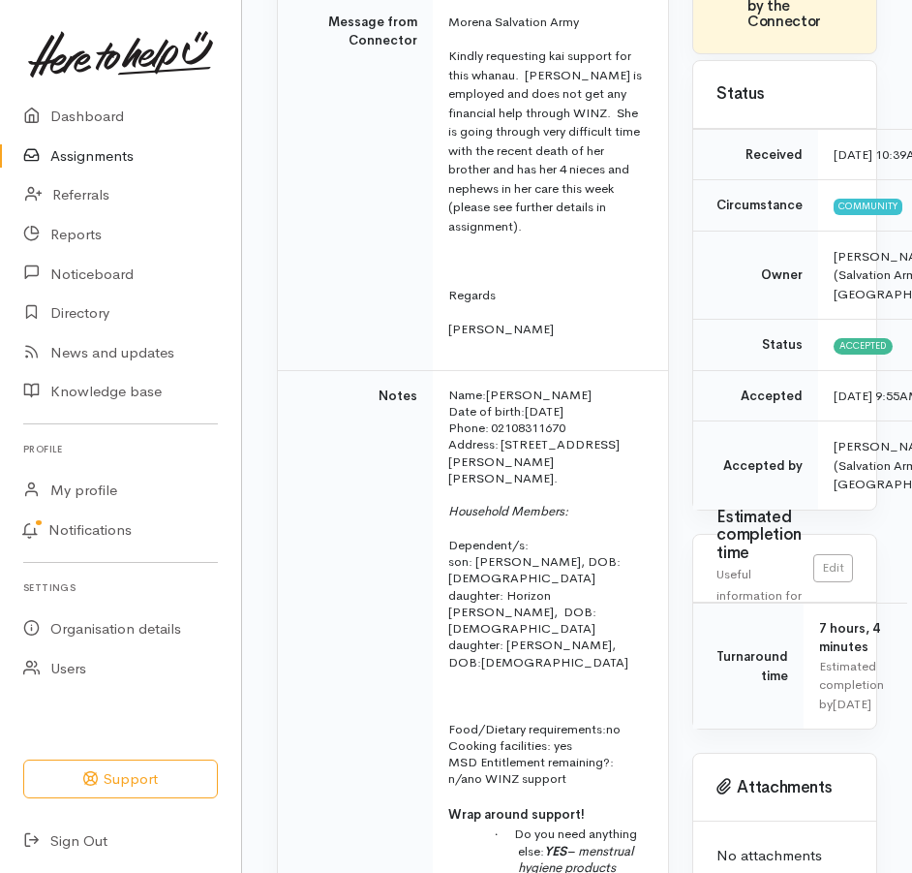
scroll to position [387, 0]
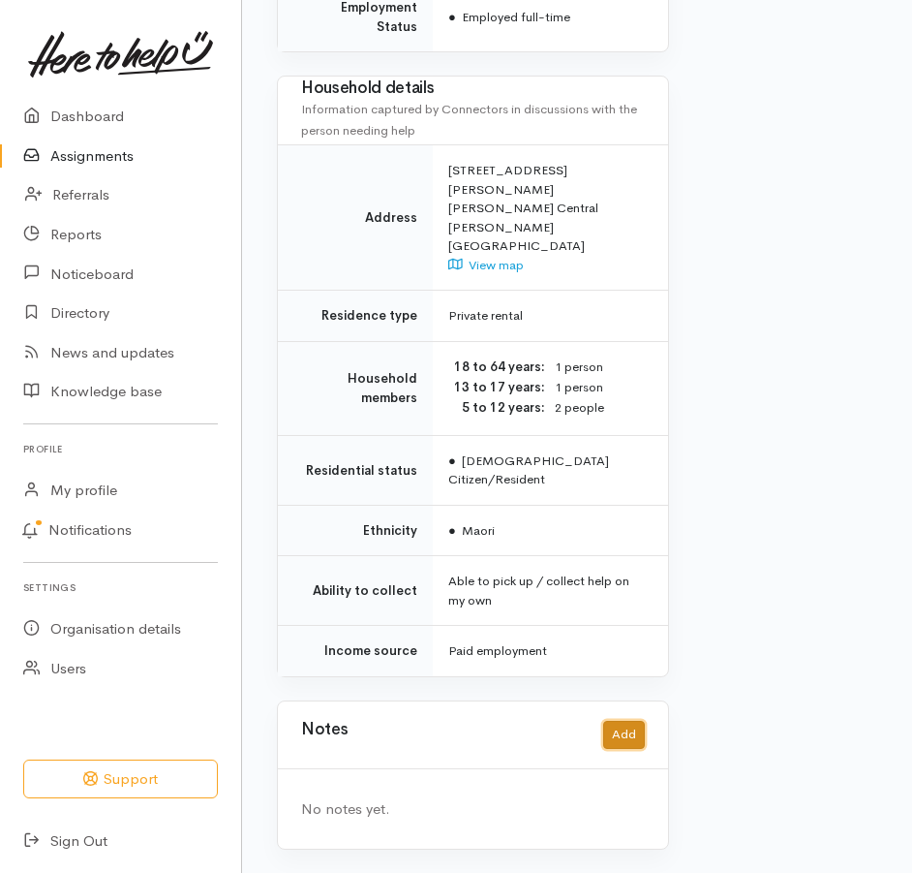
click at [603, 721] on button "Add" at bounding box center [624, 735] width 42 height 28
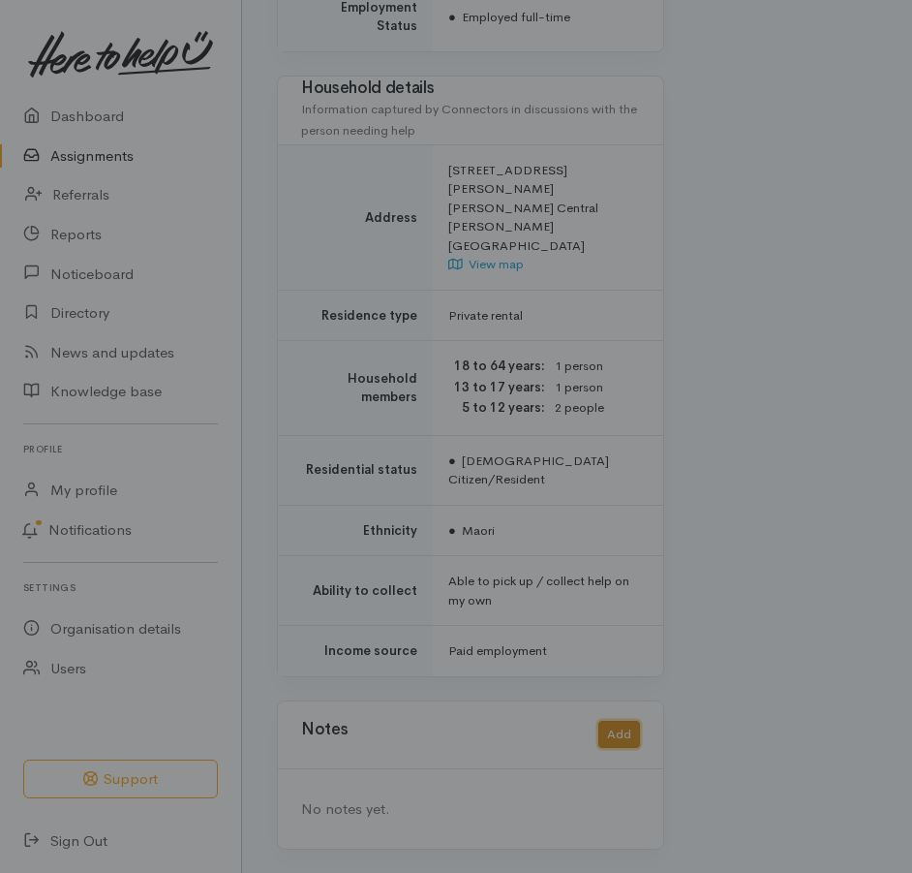
scroll to position [2418, 0]
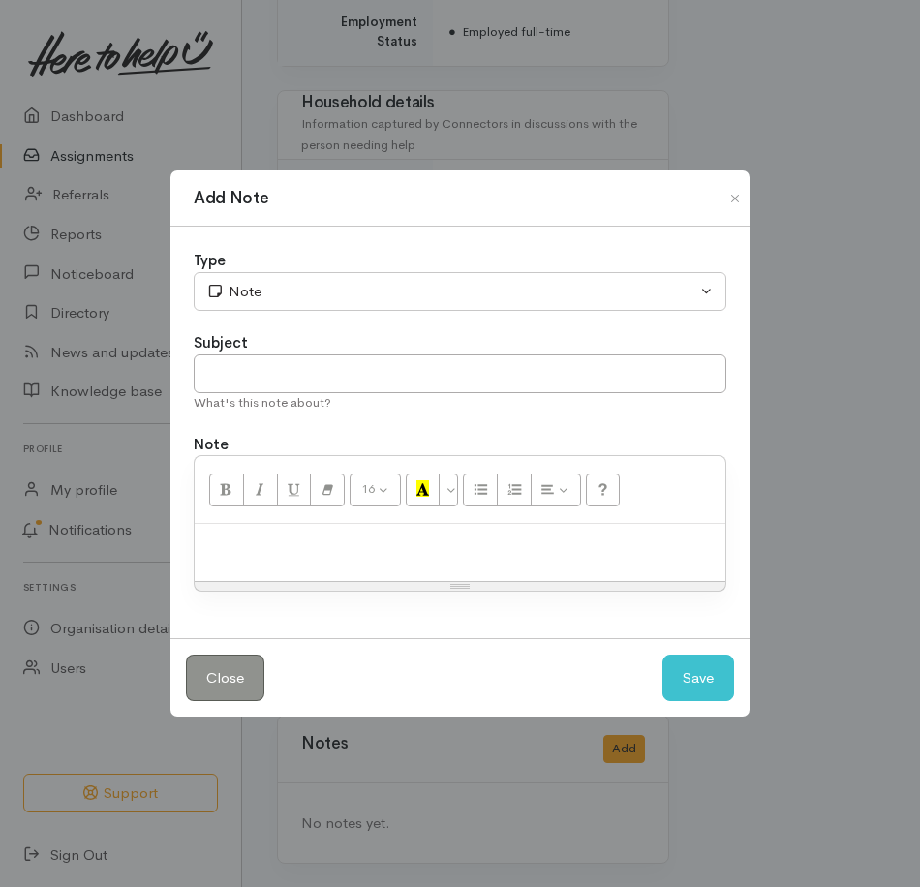
click at [315, 555] on p at bounding box center [459, 545] width 511 height 22
click at [682, 702] on button "Save" at bounding box center [698, 678] width 72 height 47
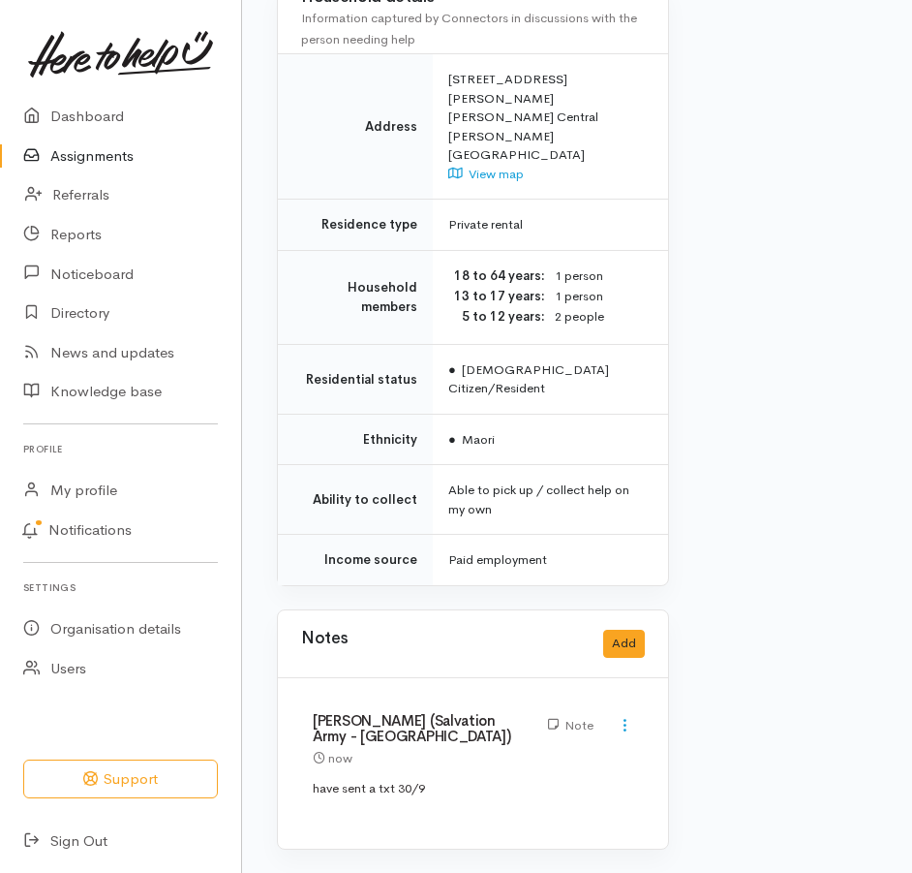
click at [87, 169] on link "Assignments" at bounding box center [120, 157] width 241 height 40
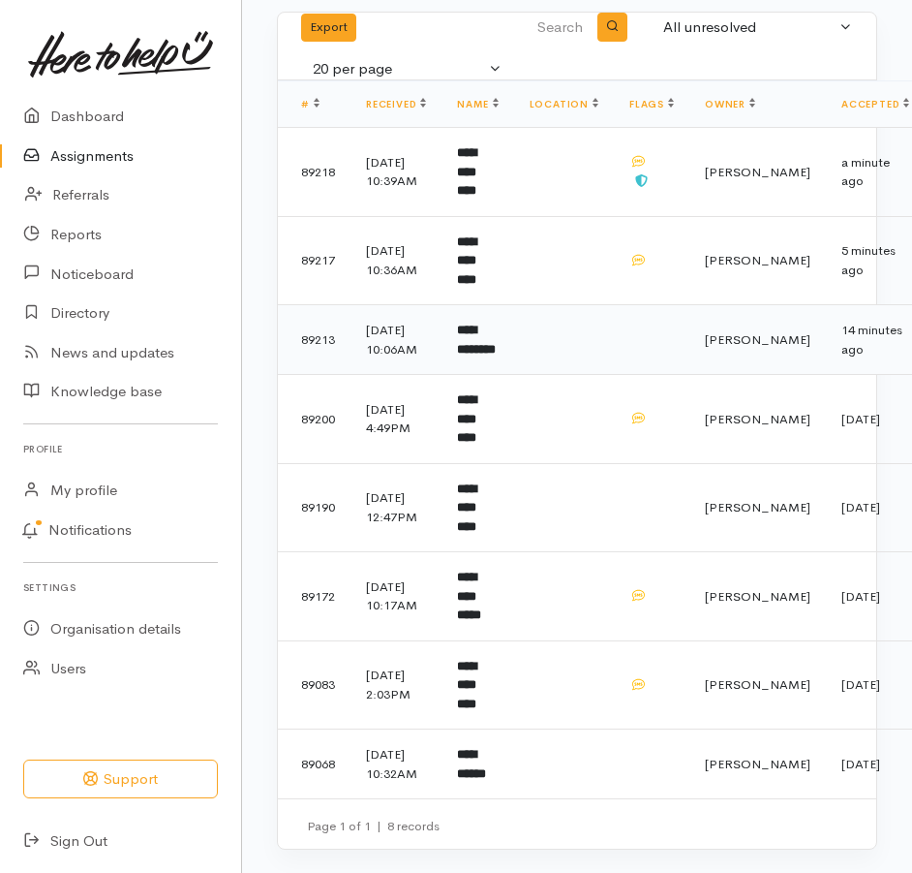
scroll to position [285, 0]
click at [513, 743] on td "**********" at bounding box center [478, 764] width 72 height 70
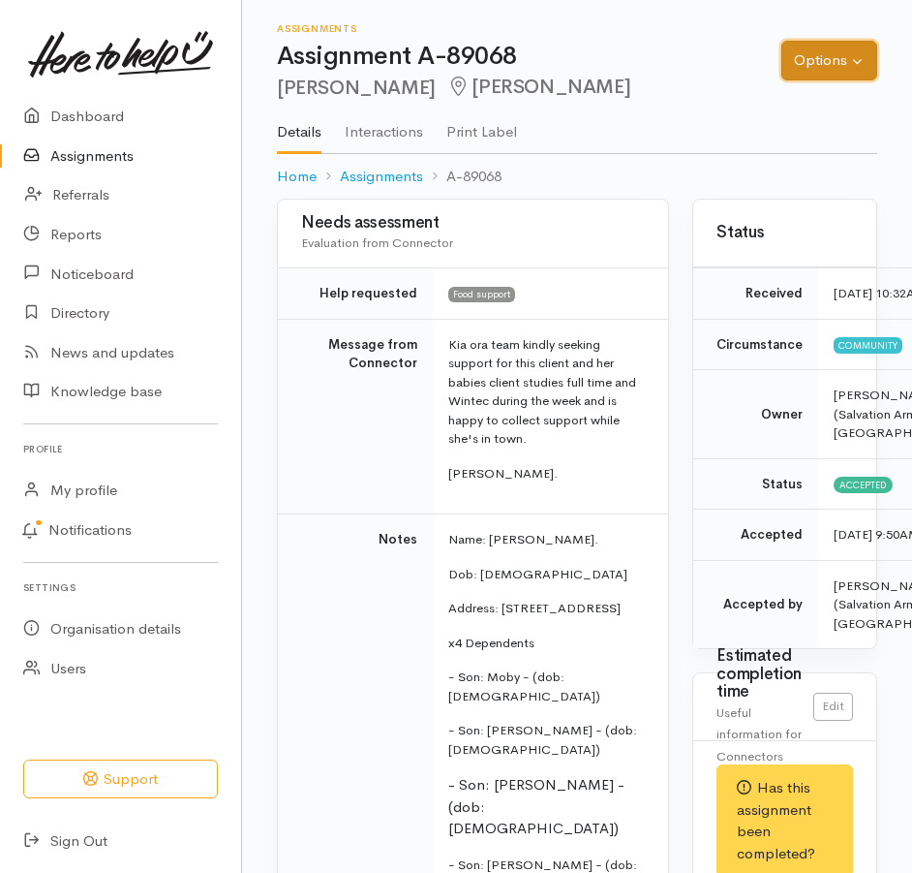
click at [818, 77] on button "Options" at bounding box center [830, 61] width 96 height 40
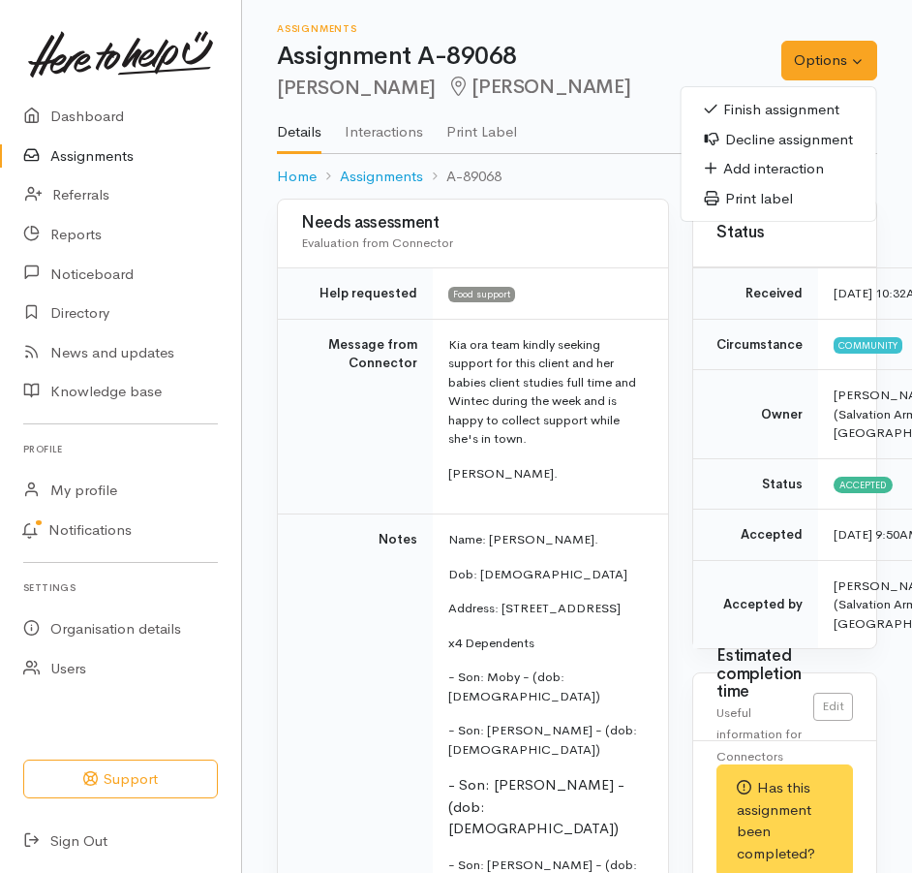
click at [733, 120] on link "Finish assignment" at bounding box center [779, 110] width 195 height 30
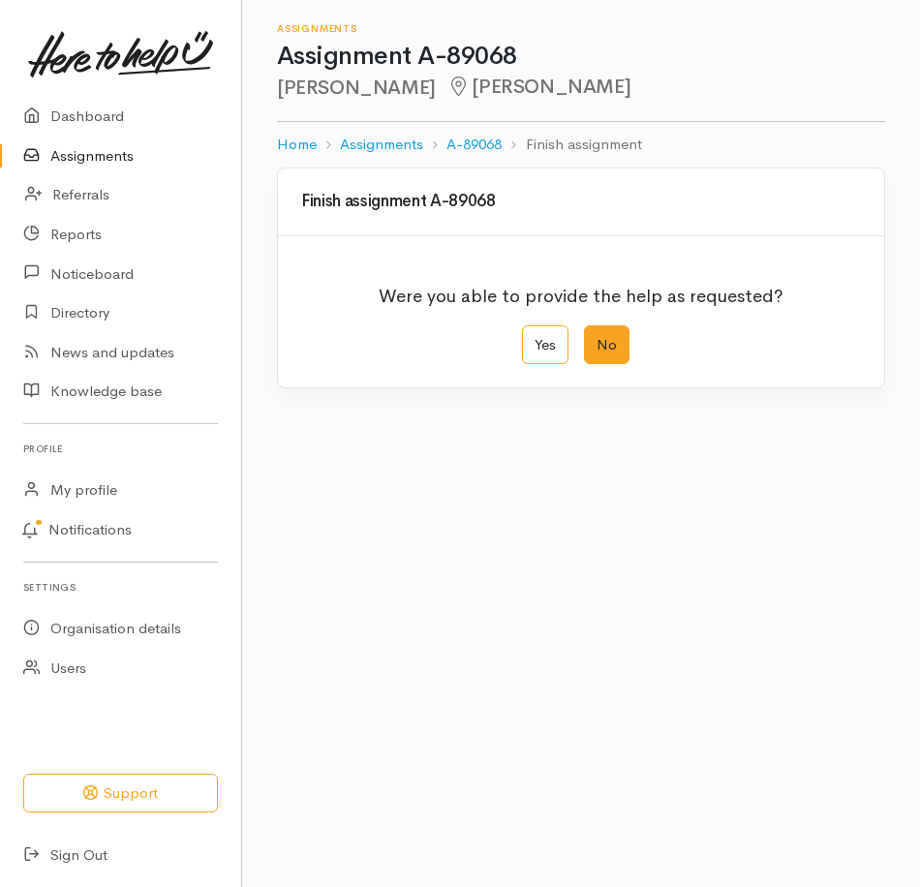
click at [610, 365] on label "No" at bounding box center [607, 345] width 46 height 40
click at [597, 338] on input "No" at bounding box center [590, 331] width 13 height 13
radio input "true"
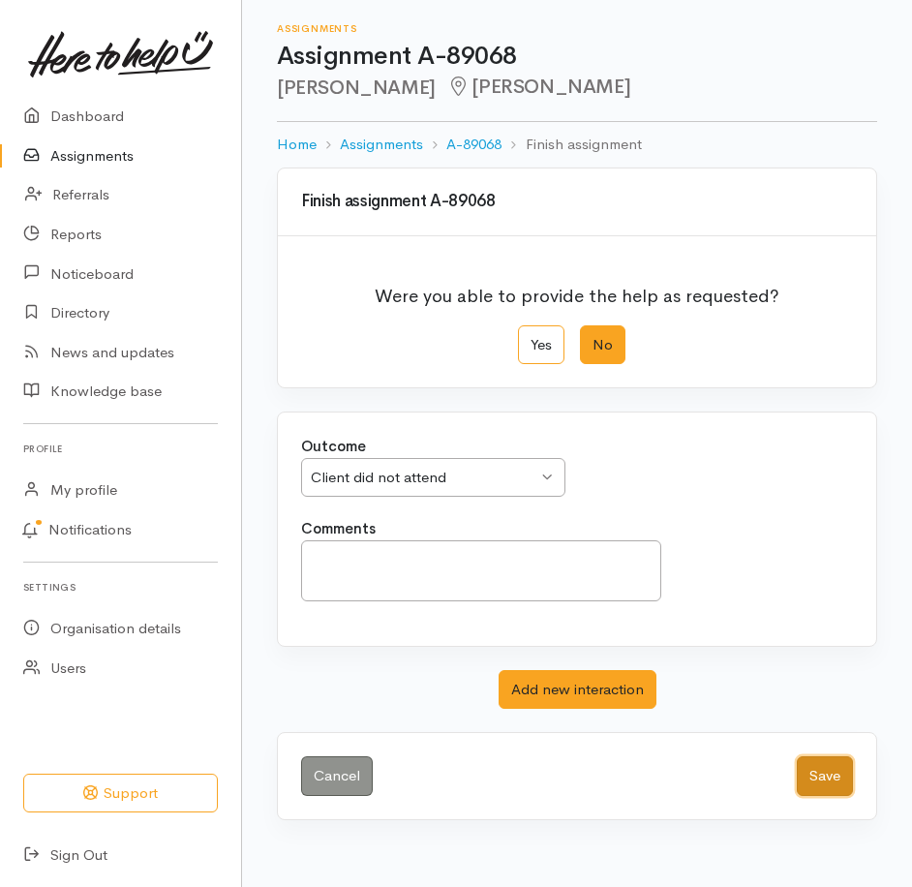
click at [810, 796] on button "Save" at bounding box center [825, 776] width 56 height 40
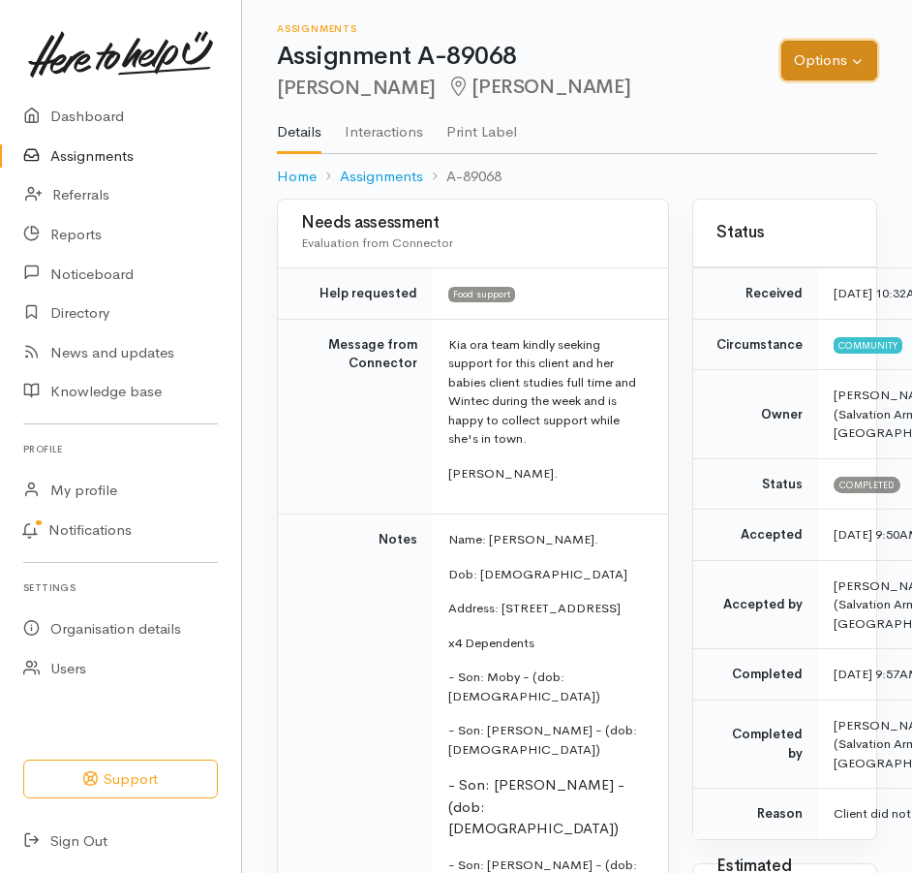
click at [840, 64] on button "Options" at bounding box center [830, 61] width 96 height 40
click at [662, 310] on td "Food support" at bounding box center [550, 293] width 235 height 51
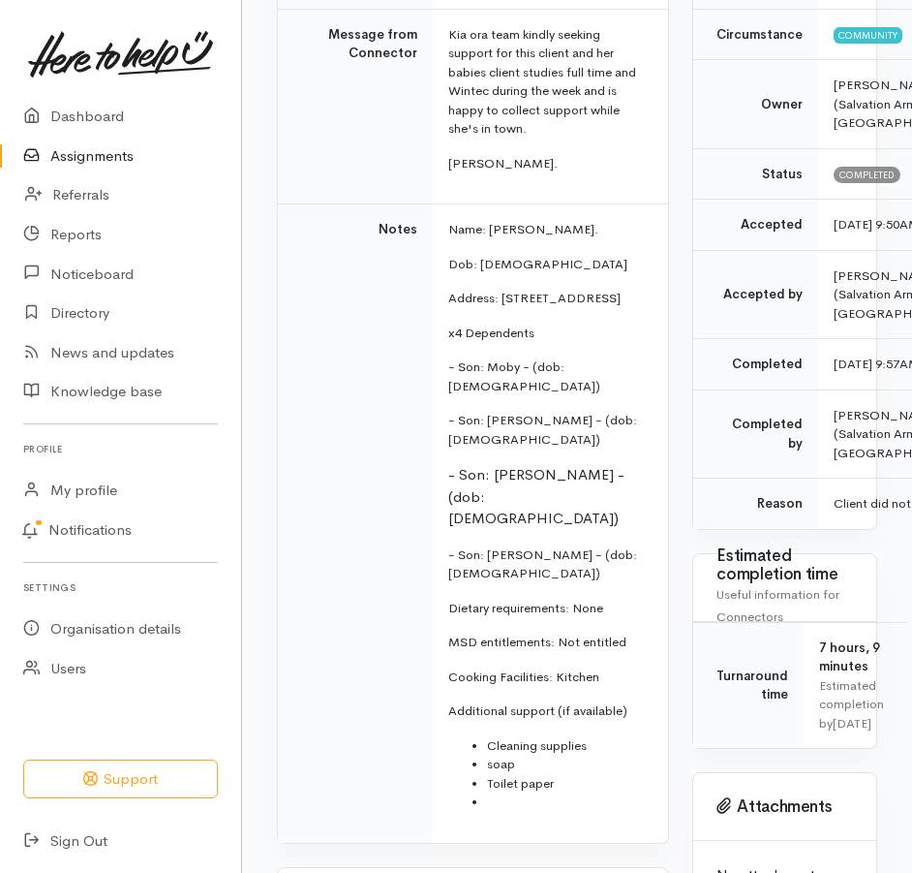
scroll to position [387, 0]
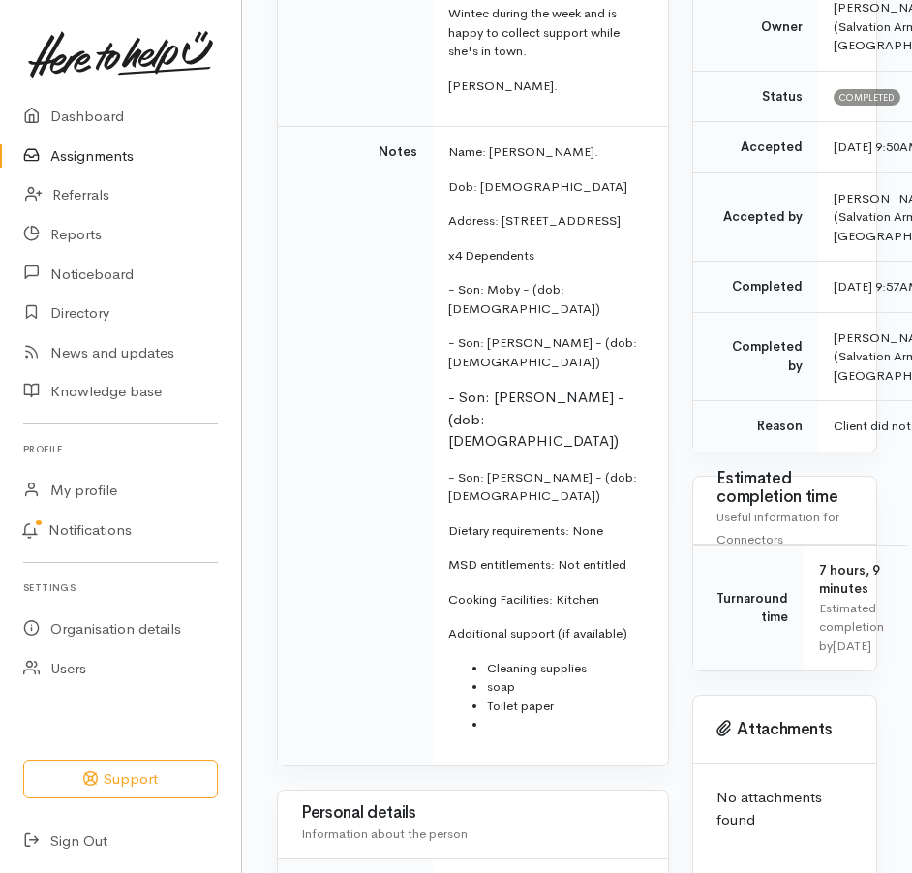
click at [116, 170] on link "Assignments" at bounding box center [120, 157] width 241 height 40
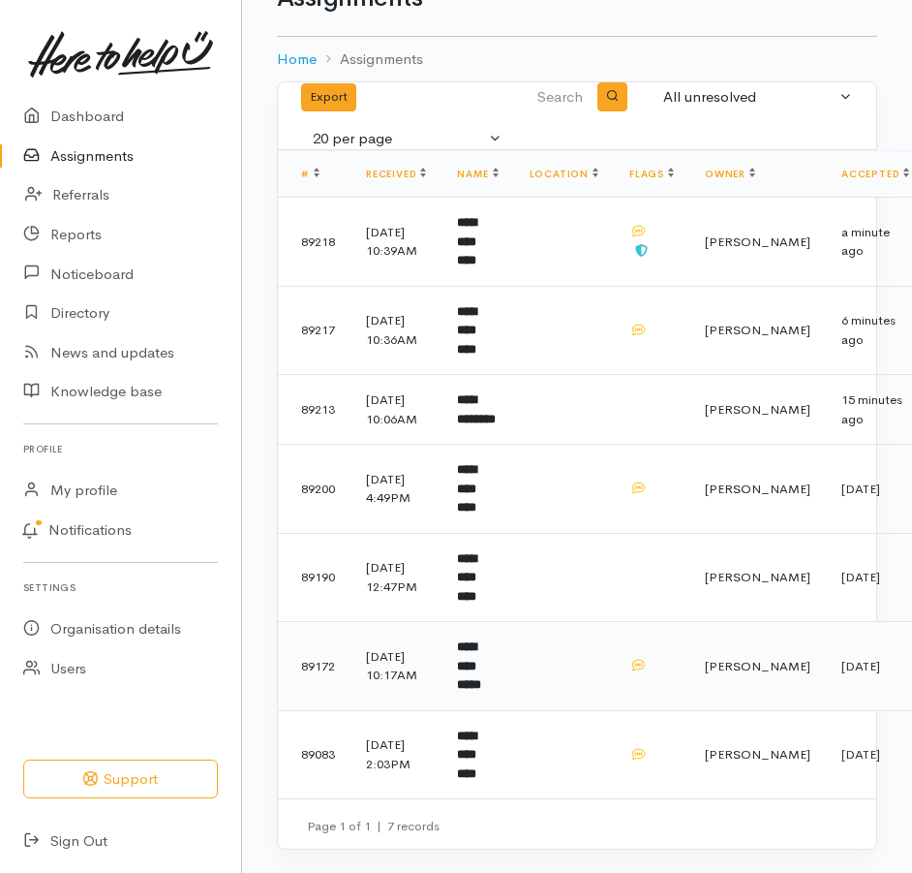
scroll to position [185, 0]
click at [476, 735] on b "**********" at bounding box center [466, 754] width 19 height 50
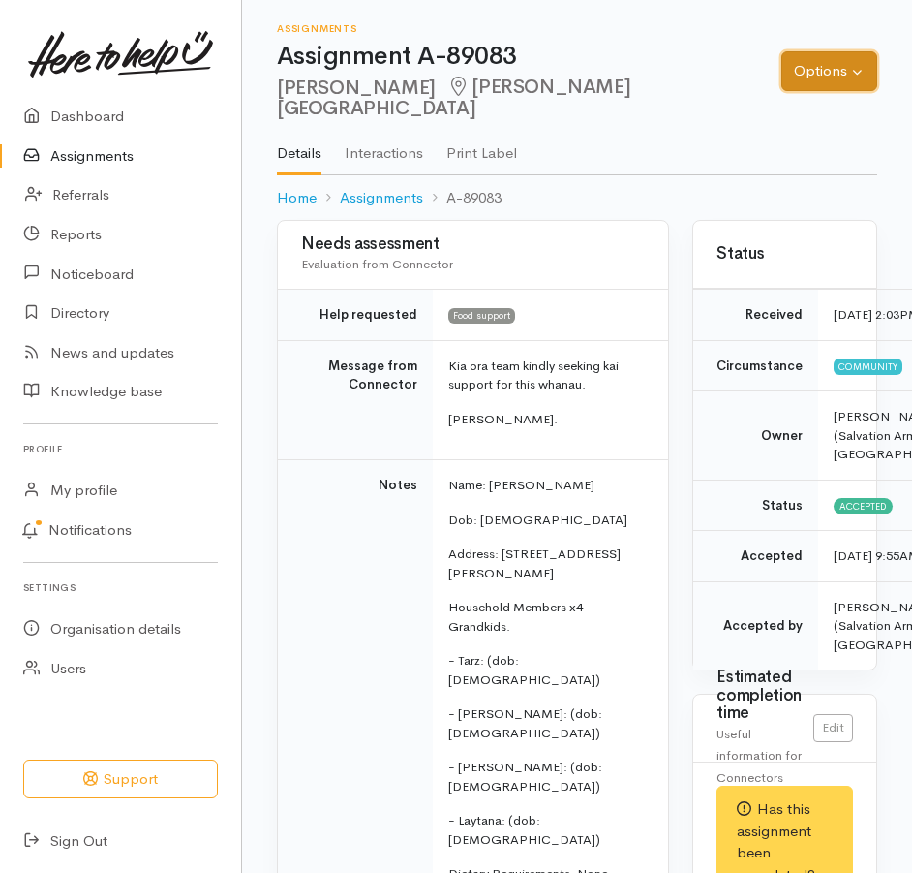
click at [844, 70] on button "Options" at bounding box center [830, 71] width 96 height 40
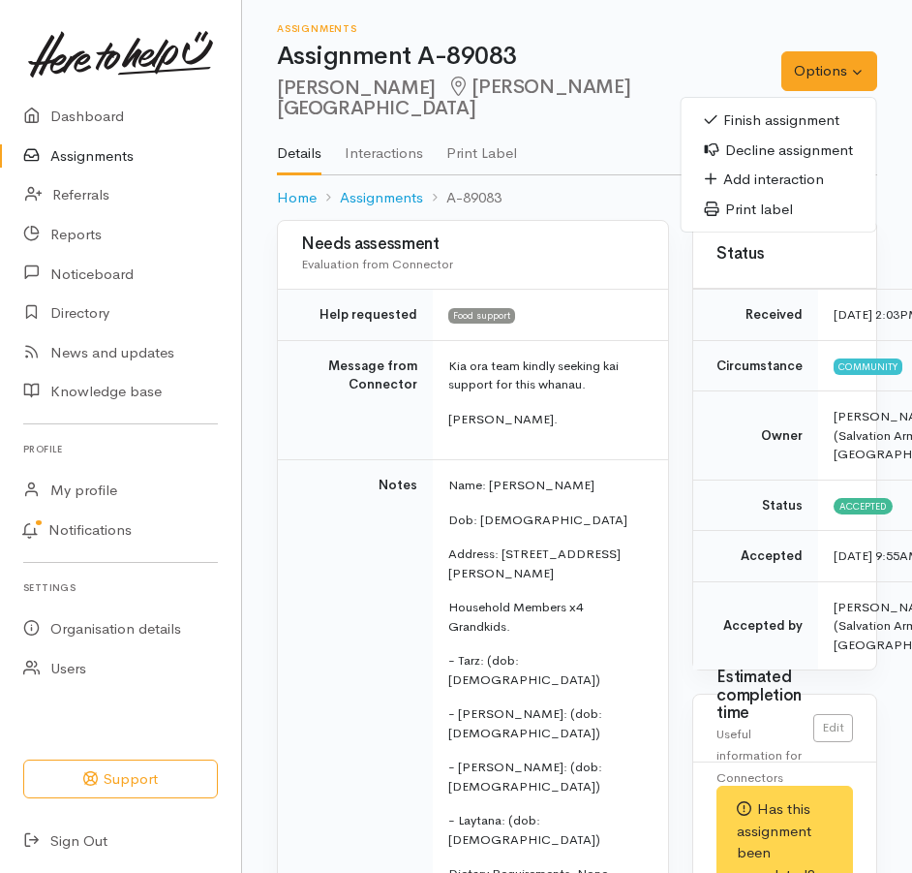
click at [727, 119] on link "Finish assignment" at bounding box center [779, 121] width 195 height 30
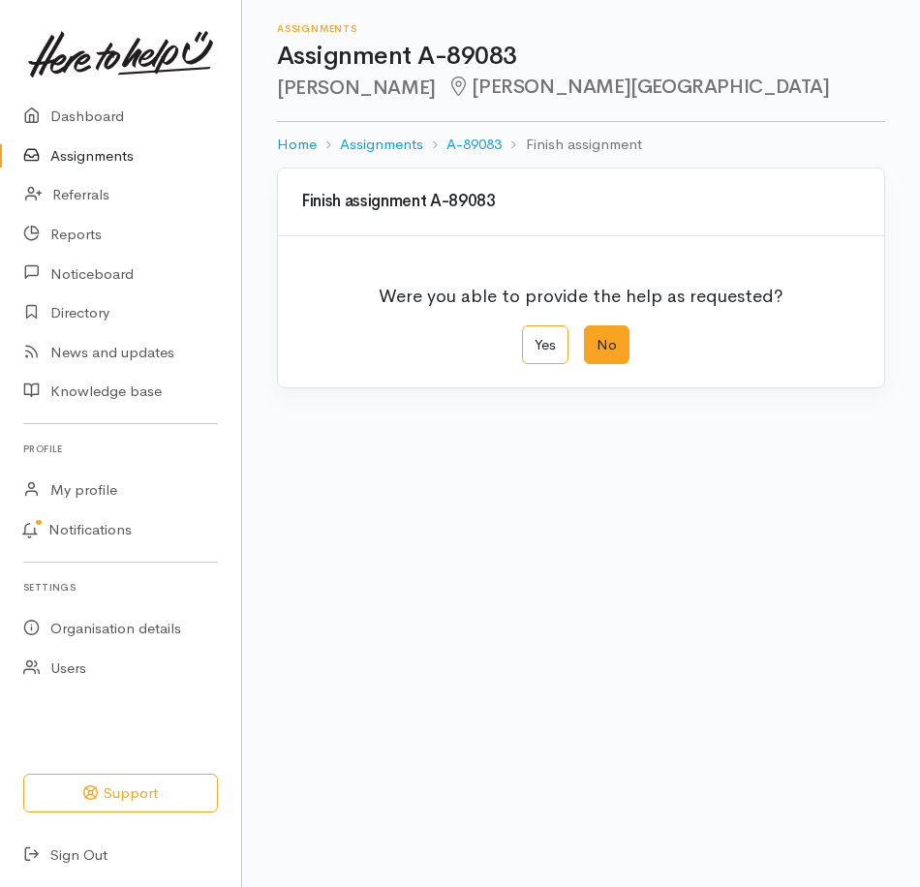
click at [614, 365] on label "No" at bounding box center [607, 345] width 46 height 40
click at [597, 338] on input "No" at bounding box center [590, 331] width 13 height 13
radio input "true"
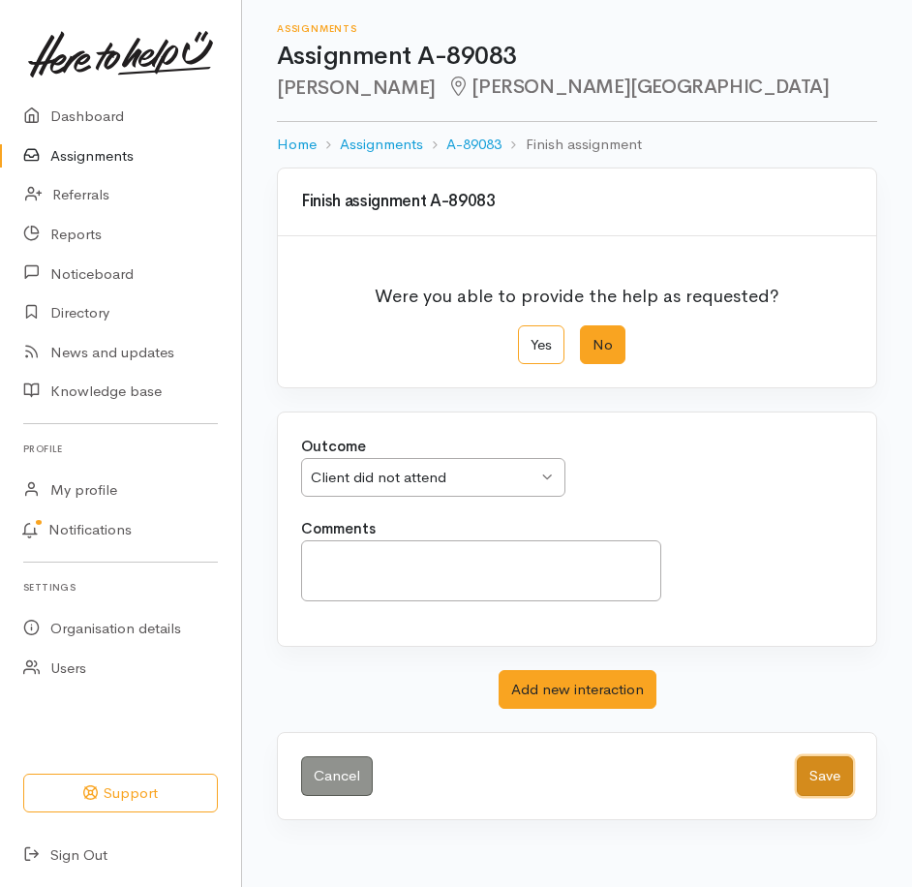
click at [820, 796] on button "Save" at bounding box center [825, 776] width 56 height 40
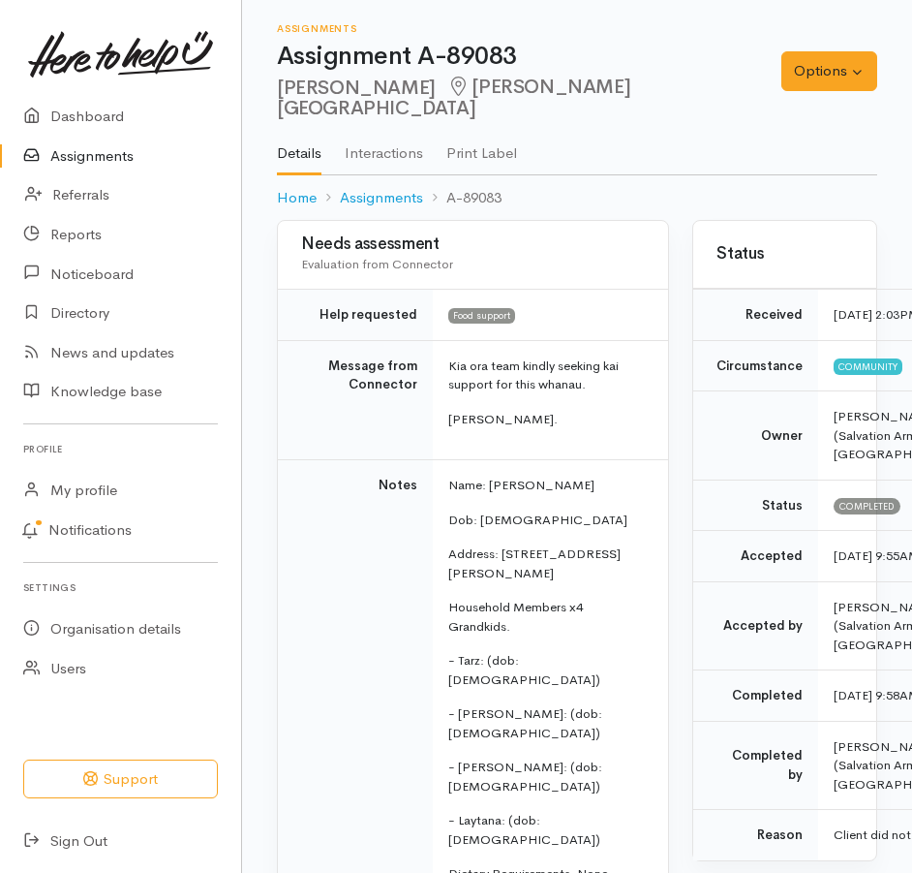
click at [96, 169] on link "Assignments" at bounding box center [120, 157] width 241 height 40
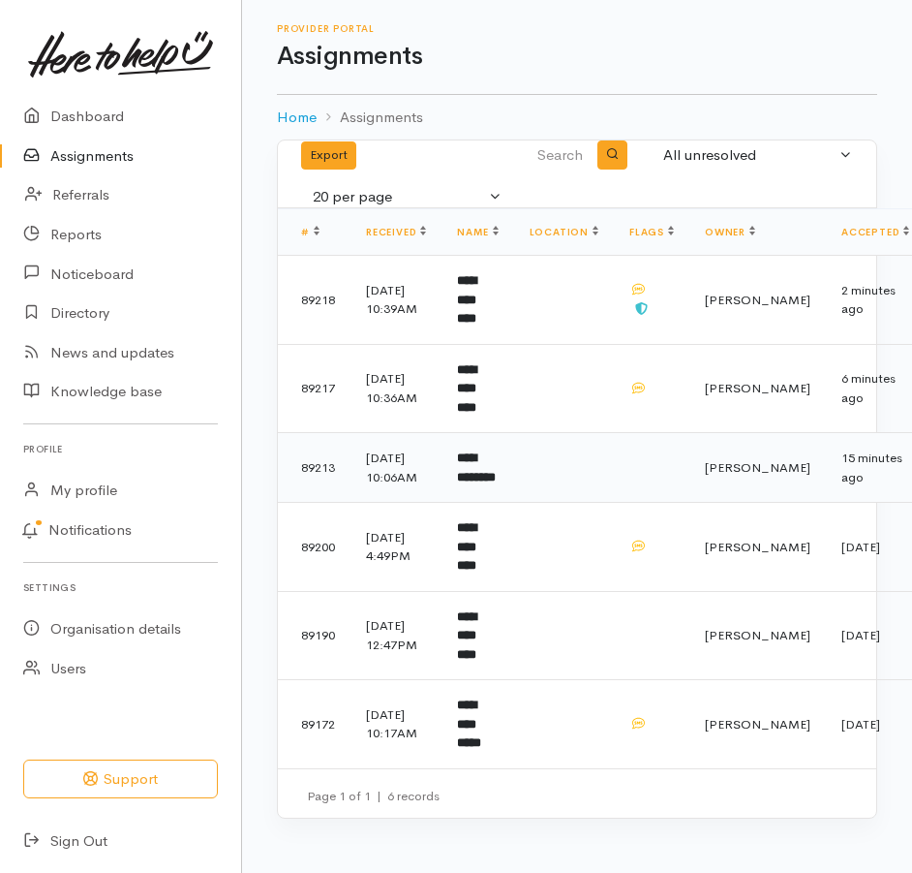
scroll to position [86, 0]
